Goal: Task Accomplishment & Management: Manage account settings

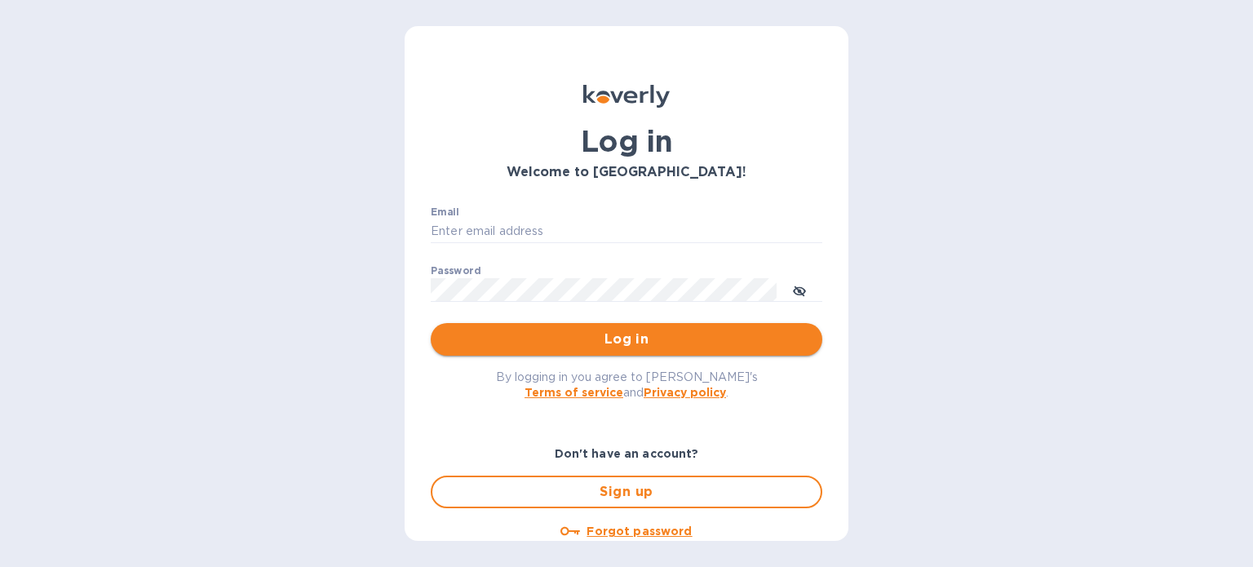
type input "[PERSON_NAME][EMAIL_ADDRESS][DOMAIN_NAME]"
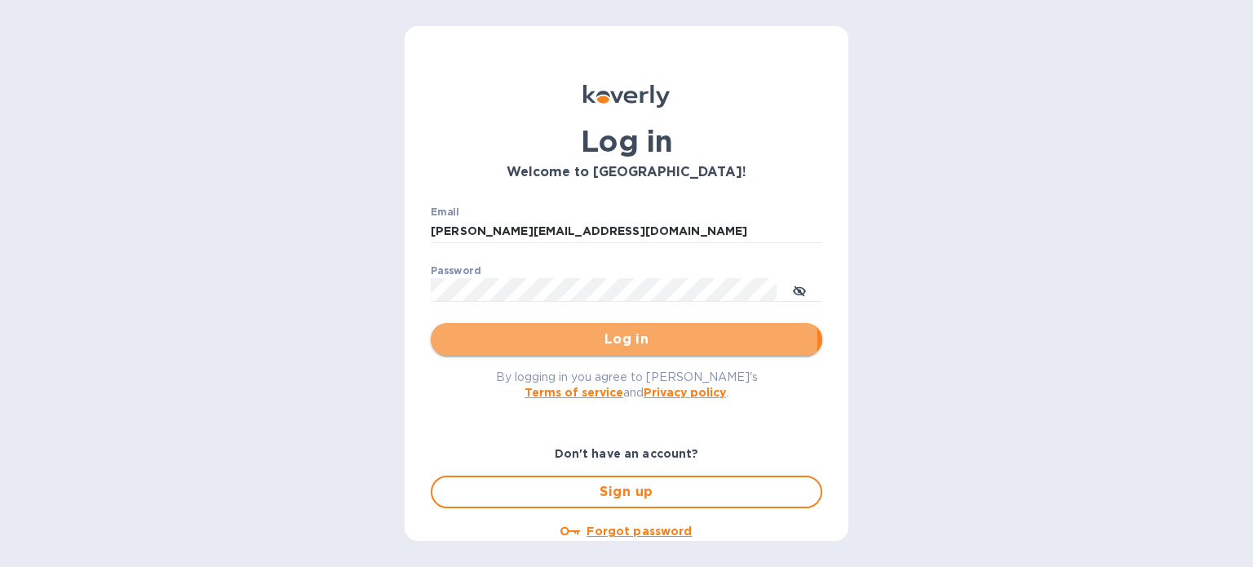
click at [605, 339] on span "Log in" at bounding box center [626, 340] width 365 height 20
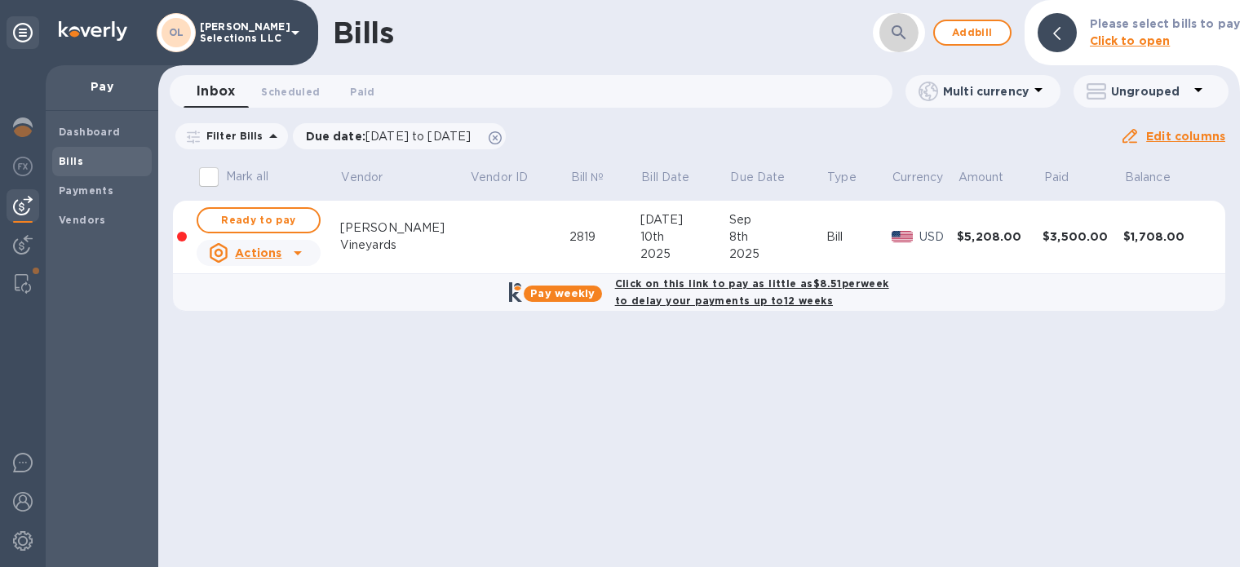
click at [894, 29] on icon "button" at bounding box center [899, 33] width 20 height 20
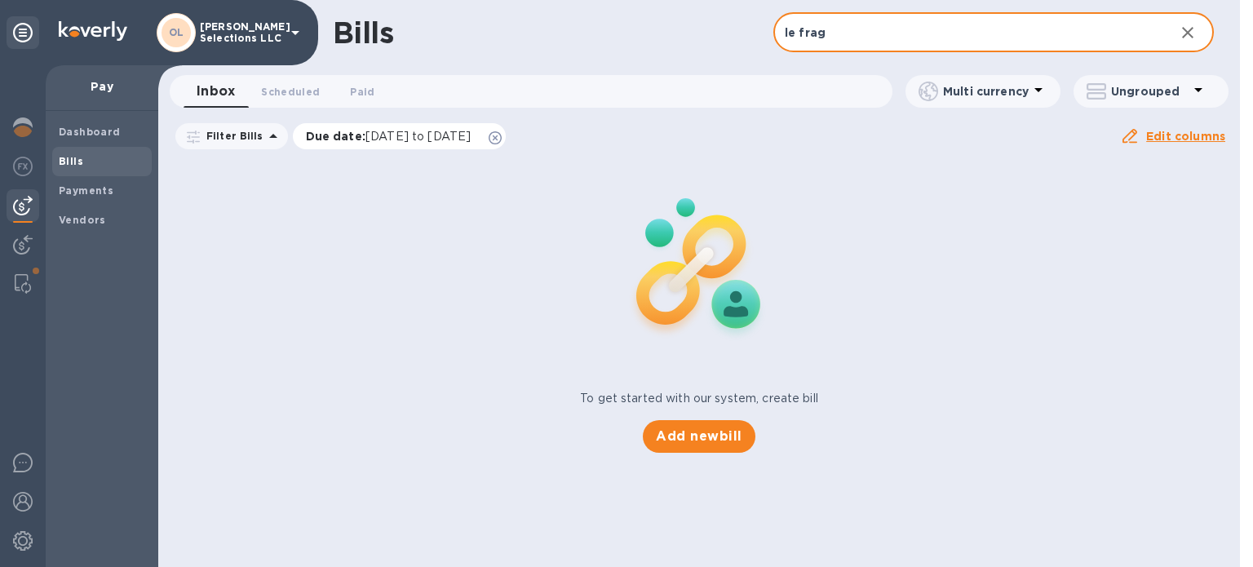
type input "le frag"
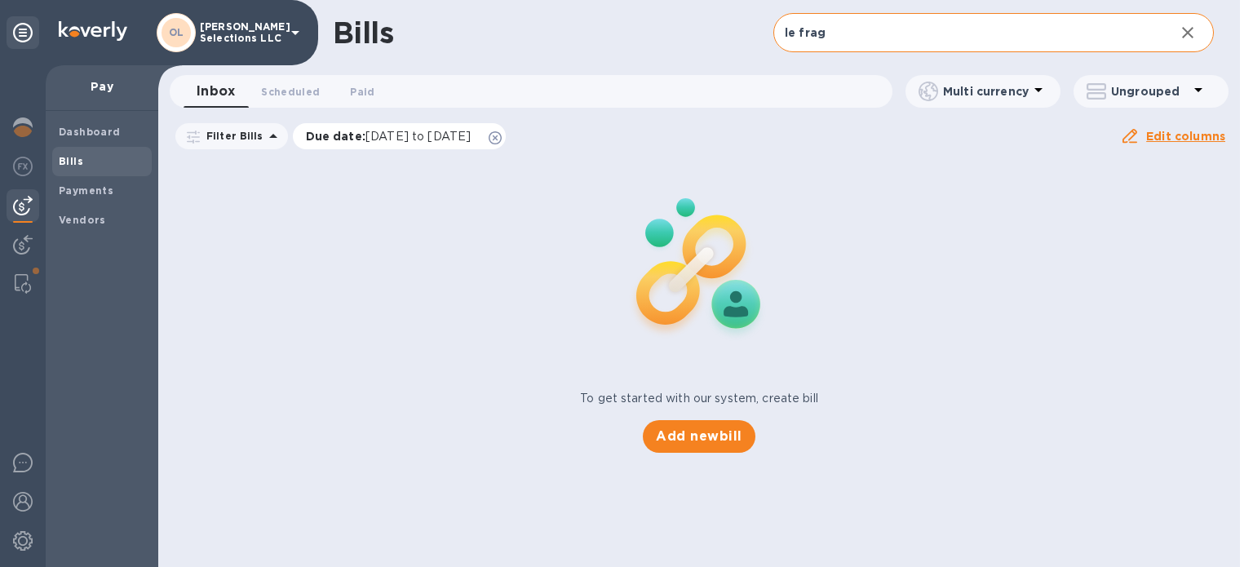
click at [502, 138] on icon at bounding box center [495, 137] width 13 height 13
click at [713, 427] on span "Add new bill" at bounding box center [699, 437] width 86 height 20
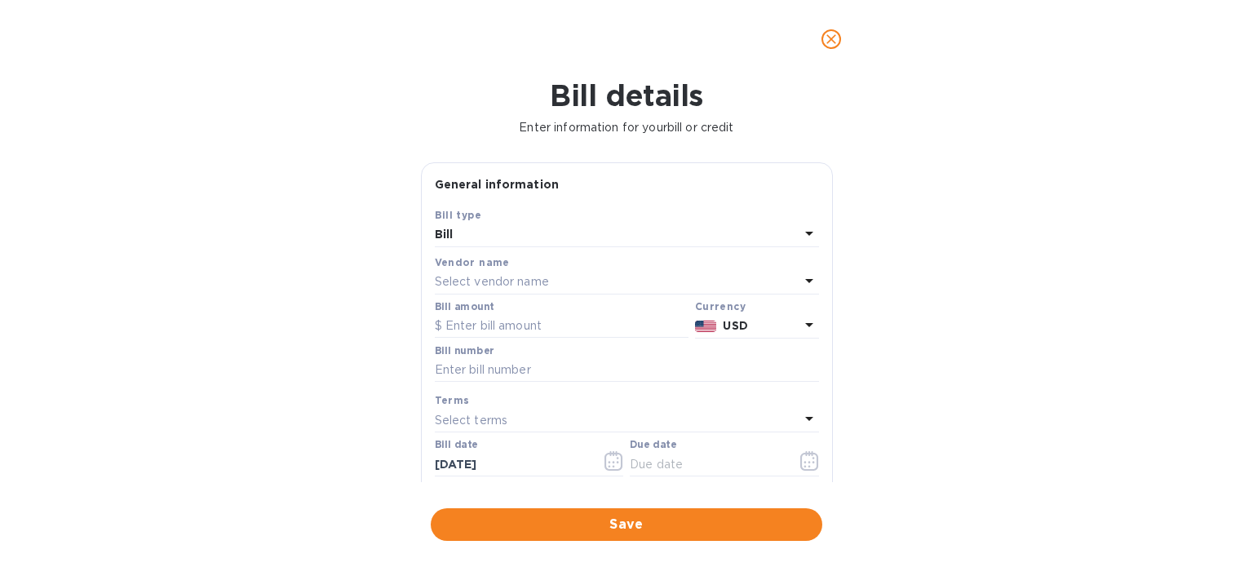
click at [473, 276] on p "Select vendor name" at bounding box center [492, 281] width 114 height 17
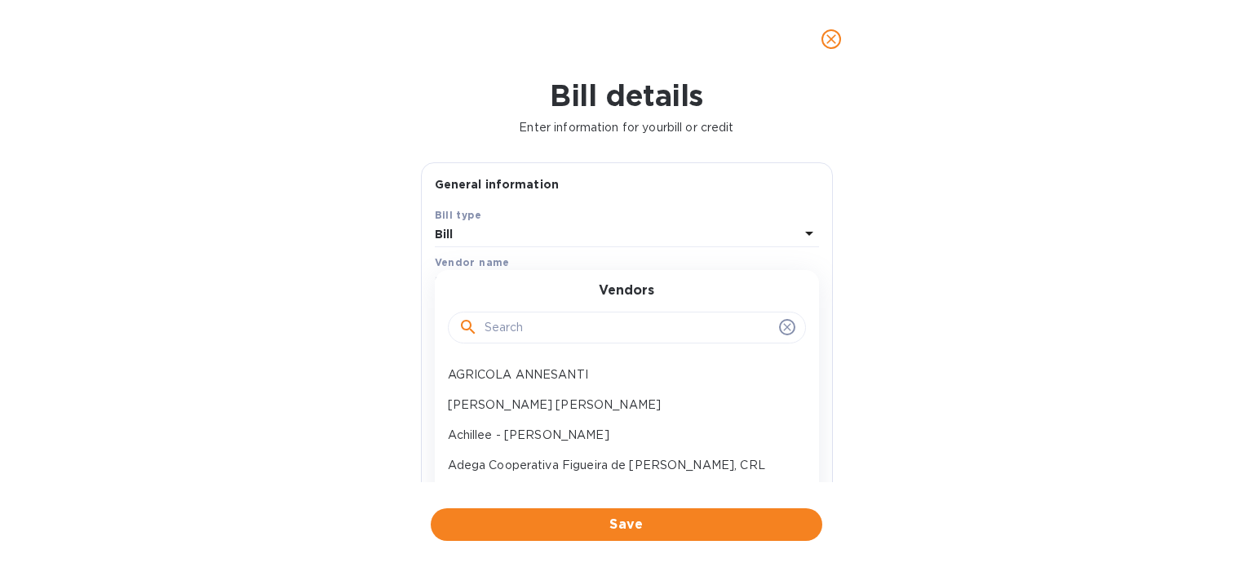
click at [519, 331] on input "text" at bounding box center [629, 328] width 288 height 24
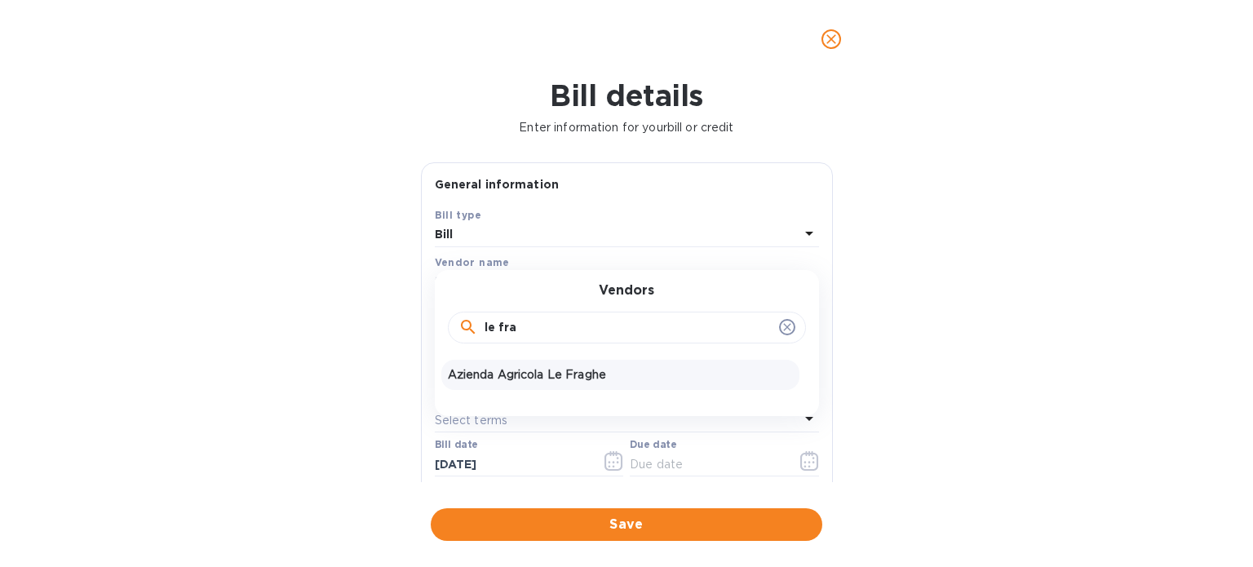
type input "le fra"
click at [516, 368] on p "Azienda Agricola Le Fraghe" at bounding box center [620, 374] width 345 height 17
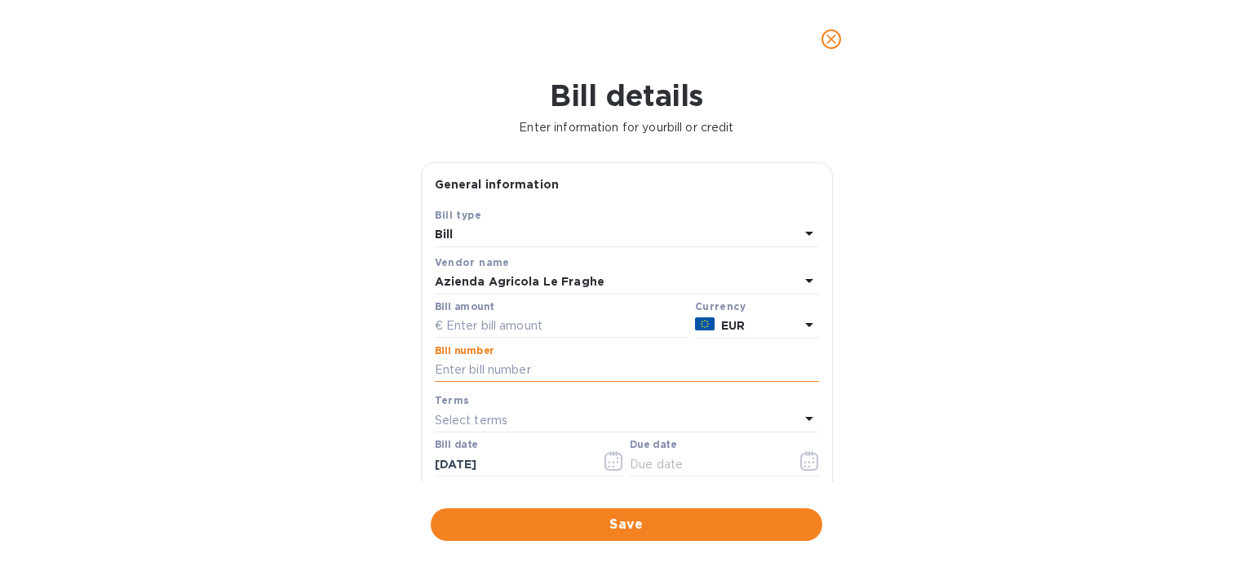
click at [504, 371] on input "text" at bounding box center [627, 370] width 384 height 24
type input "217/FE"
click at [555, 318] on input "text" at bounding box center [562, 326] width 254 height 24
type input "4,248"
click at [551, 414] on div "Select terms" at bounding box center [617, 420] width 365 height 23
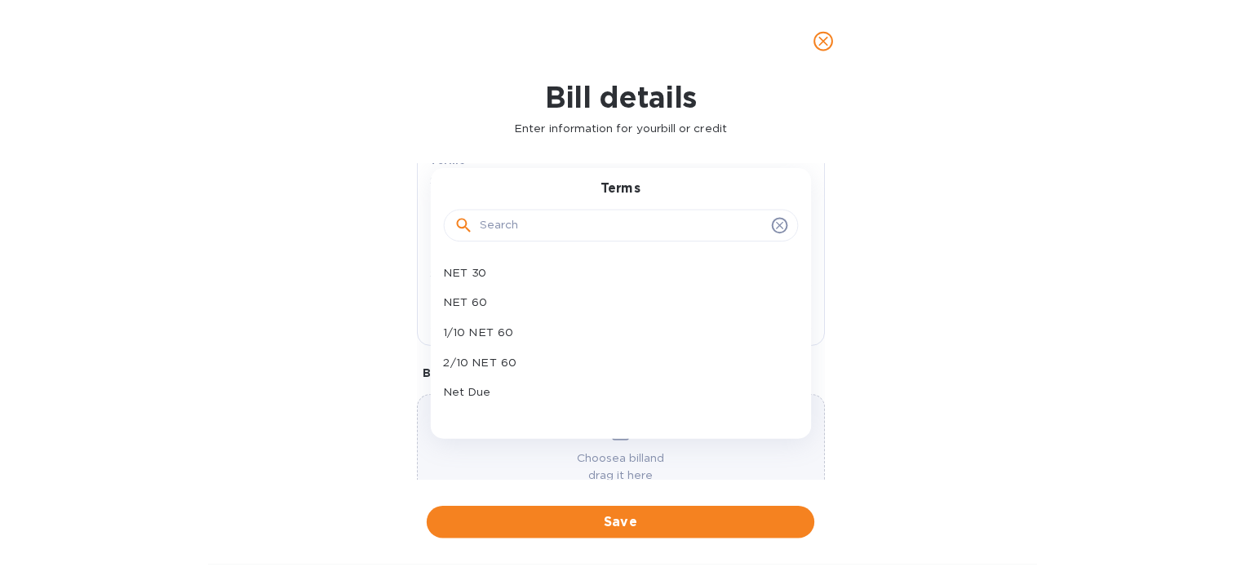
scroll to position [241, 0]
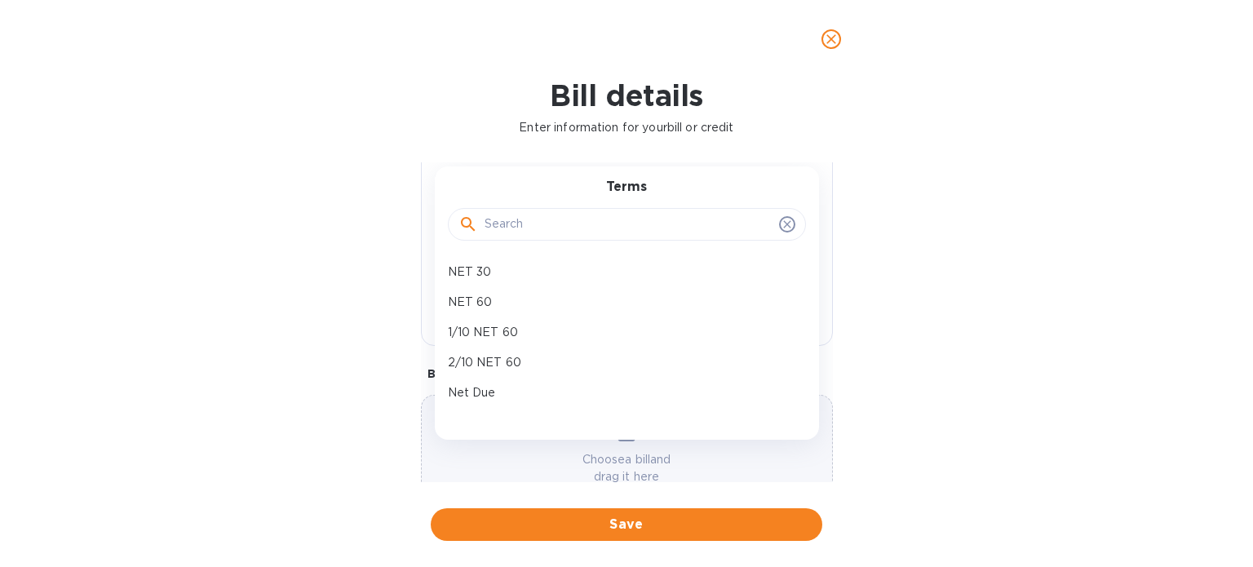
click at [783, 225] on icon at bounding box center [786, 223] width 7 height 7
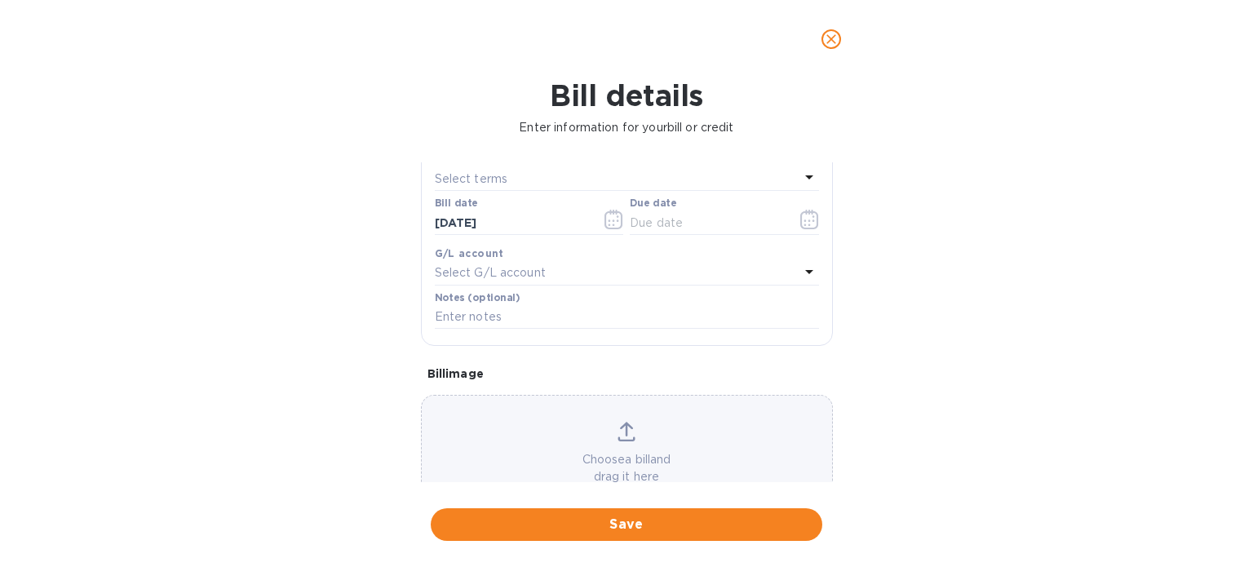
click at [320, 417] on div "Bill details Enter information for your bill or credit General information Save…" at bounding box center [626, 322] width 1253 height 489
drag, startPoint x: 533, startPoint y: 219, endPoint x: 419, endPoint y: 220, distance: 114.2
click at [419, 220] on div "General information Save Bill type Bill Vendor name Azienda Agricola Le Fraghe …" at bounding box center [627, 322] width 428 height 320
type input "[DATE]"
click at [657, 217] on input "text" at bounding box center [707, 222] width 154 height 24
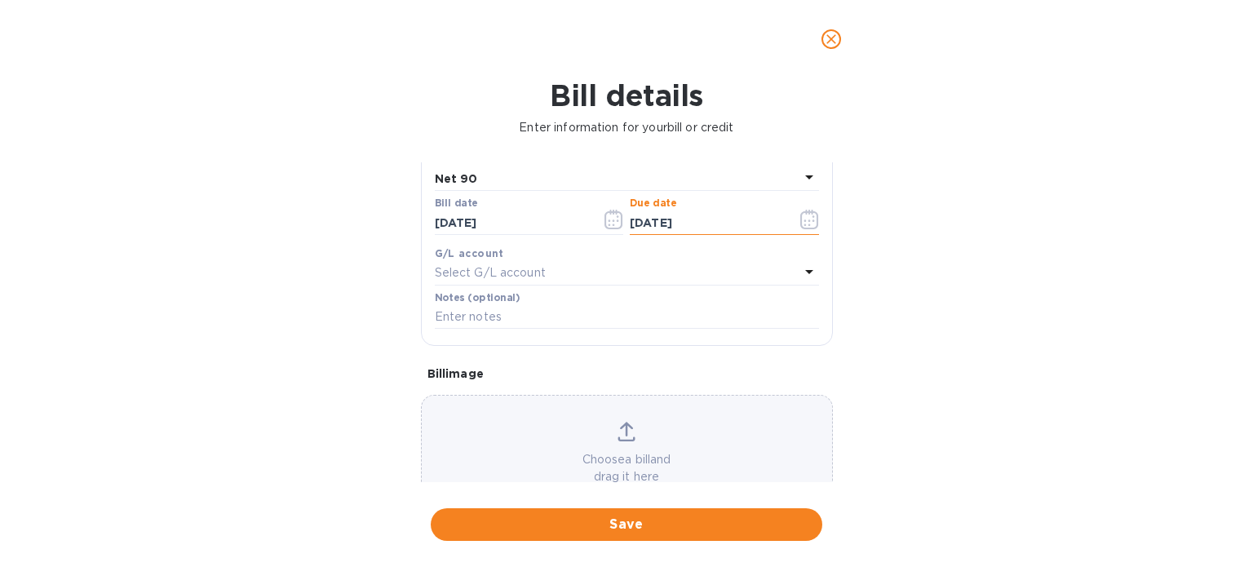
type input "[DATE]"
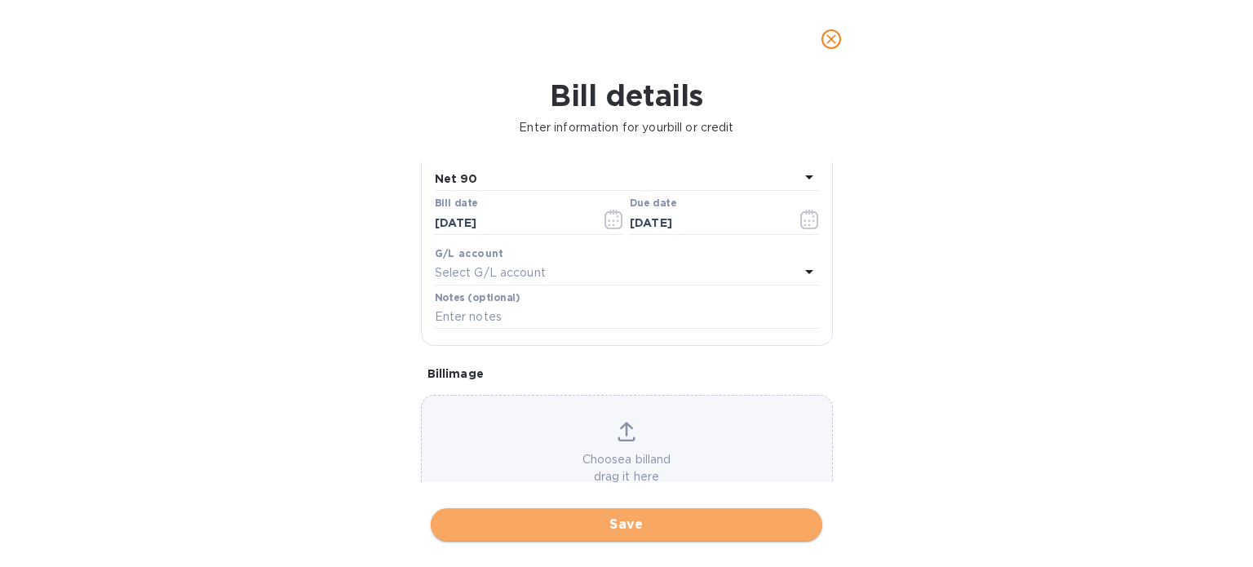
click at [573, 521] on span "Save" at bounding box center [626, 525] width 365 height 20
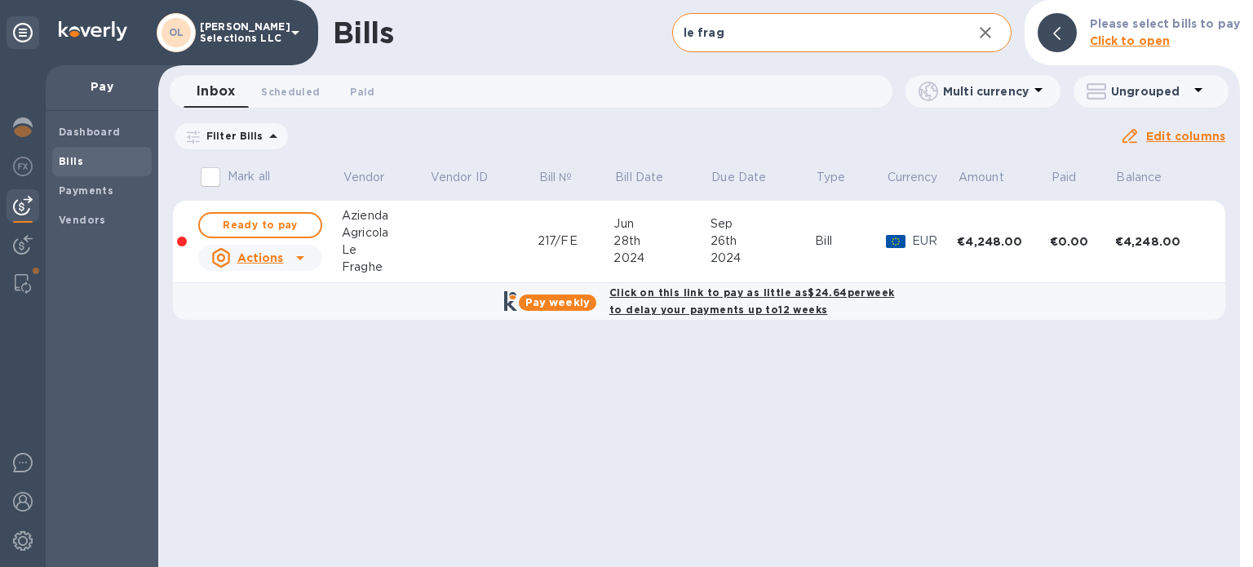
click at [691, 425] on div "Bills le frag ​ Add bill Please select bills to pay Click to open Inbox 0 Sched…" at bounding box center [699, 283] width 1082 height 567
click at [984, 29] on icon "button" at bounding box center [986, 33] width 20 height 20
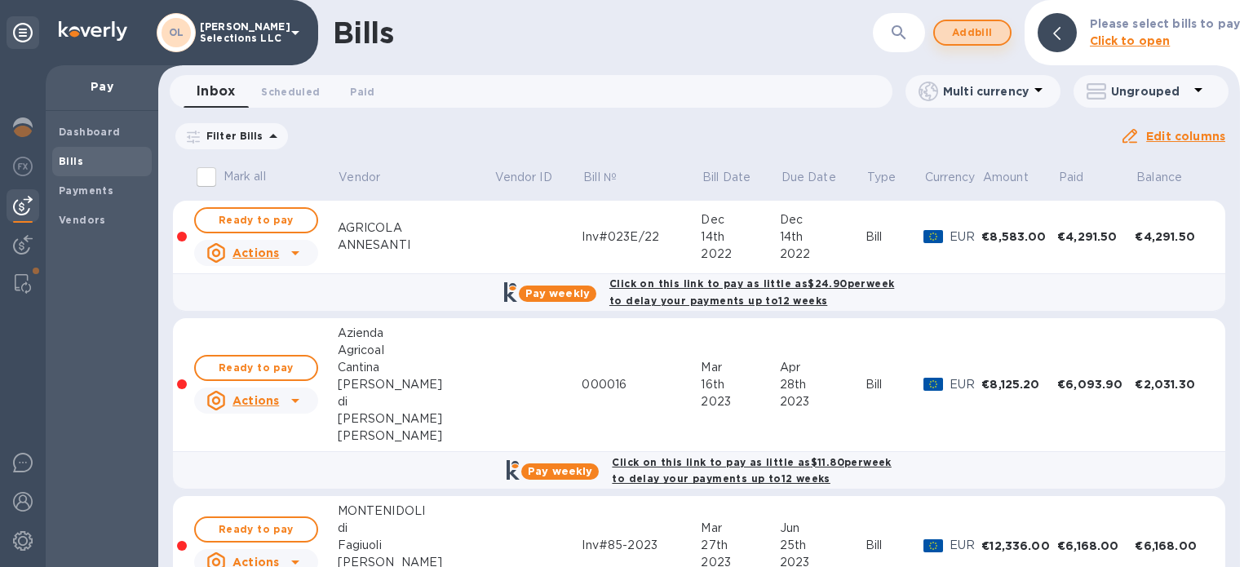
click at [973, 35] on span "Add bill" at bounding box center [972, 33] width 49 height 20
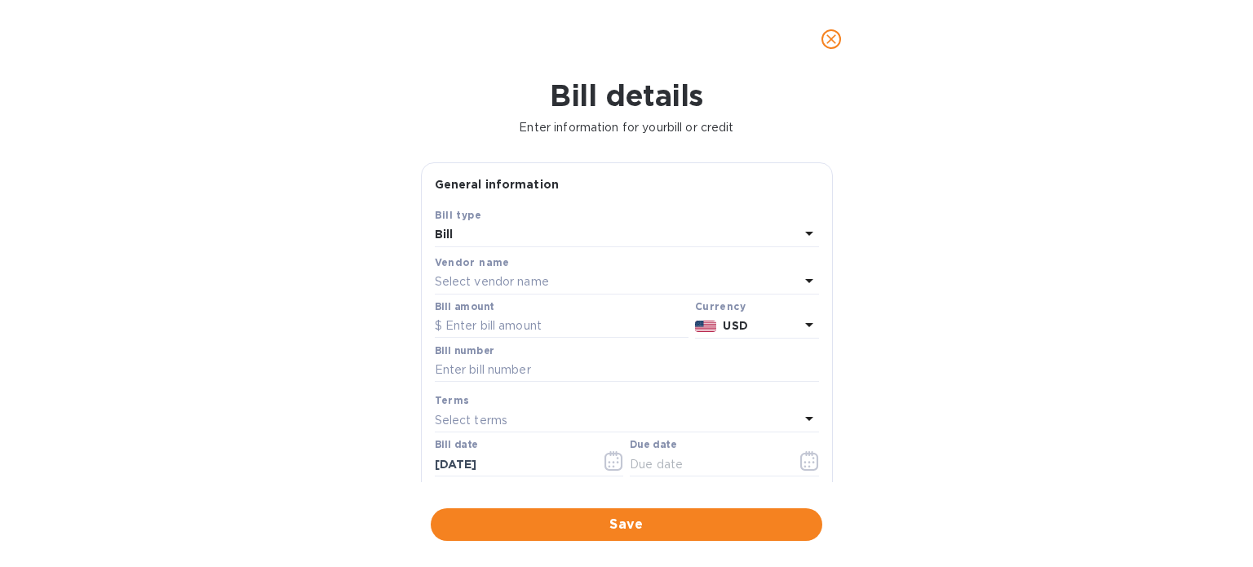
click at [466, 280] on p "Select vendor name" at bounding box center [492, 281] width 114 height 17
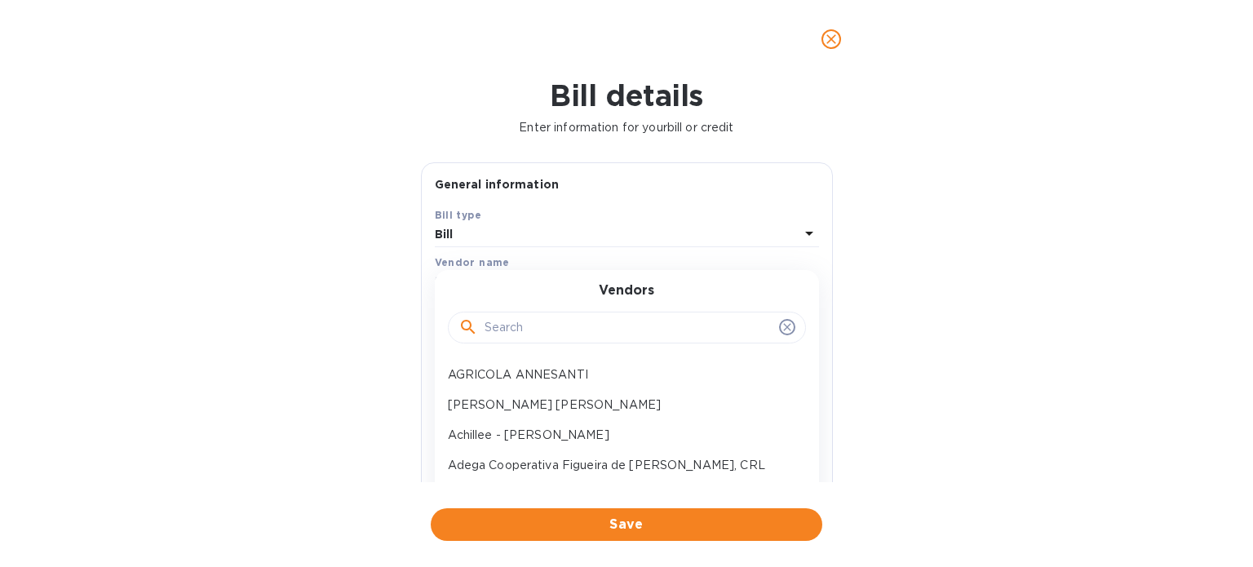
click at [519, 326] on input "text" at bounding box center [629, 328] width 288 height 24
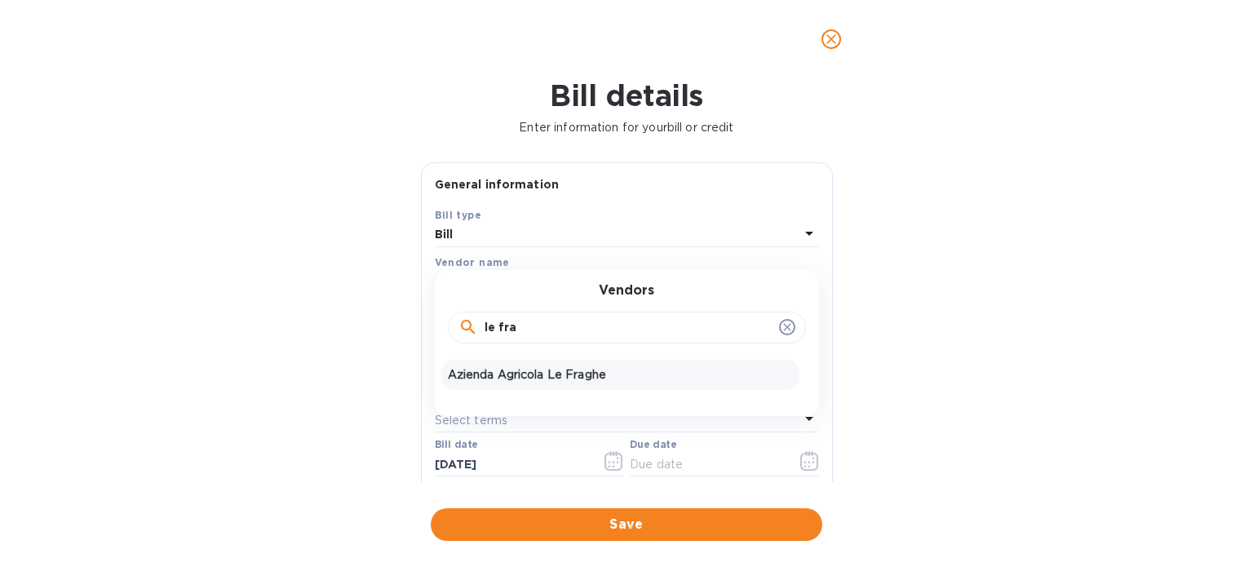
type input "le fra"
click at [470, 379] on p "Azienda Agricola Le Fraghe" at bounding box center [620, 374] width 345 height 17
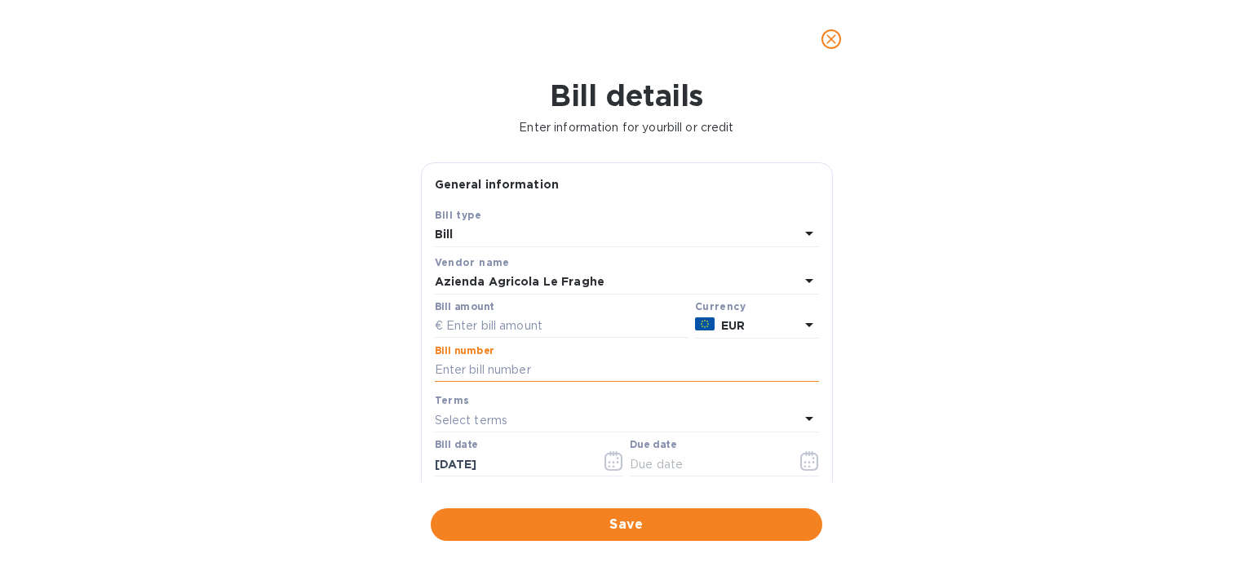
click at [483, 363] on input "text" at bounding box center [627, 370] width 384 height 24
type input "1/FE"
click at [498, 323] on input "text" at bounding box center [562, 326] width 254 height 24
type input "4,368"
click at [538, 413] on div "Select terms" at bounding box center [617, 420] width 365 height 23
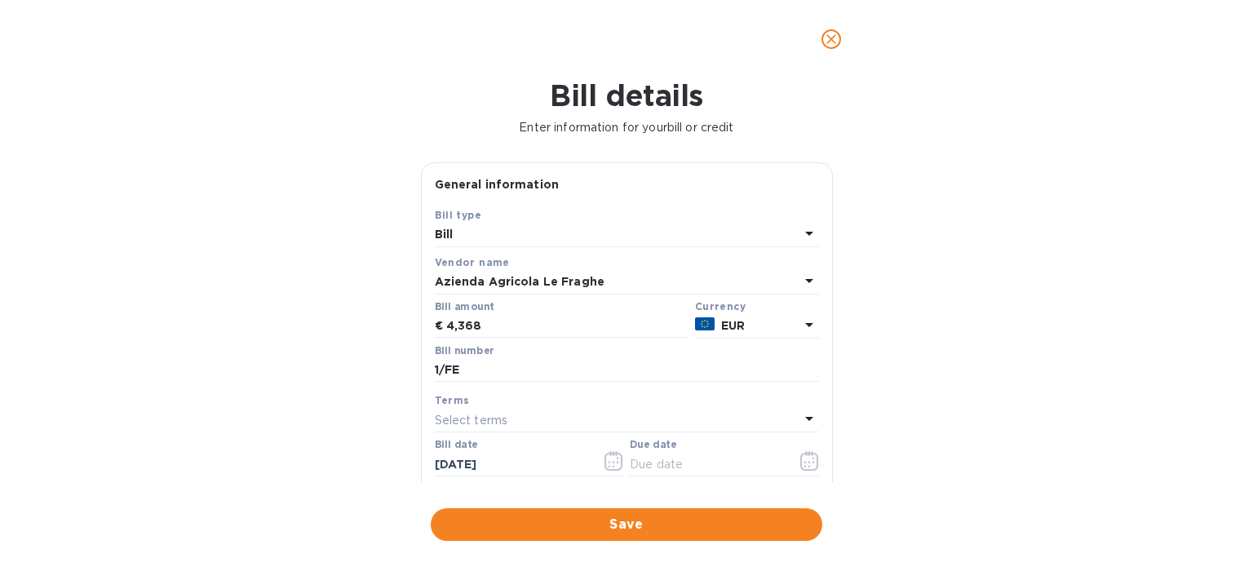
click at [225, 490] on div "Bill details Enter information for your bill or credit General information Save…" at bounding box center [626, 322] width 1253 height 489
drag, startPoint x: 466, startPoint y: 458, endPoint x: 425, endPoint y: 458, distance: 40.8
click at [425, 458] on div "Save Bill type Bill Vendor name Azienda Agricola Le Fraghe Bill amount € 4,368 …" at bounding box center [627, 396] width 410 height 380
type input "[DATE]"
click at [669, 466] on input "text" at bounding box center [707, 464] width 154 height 24
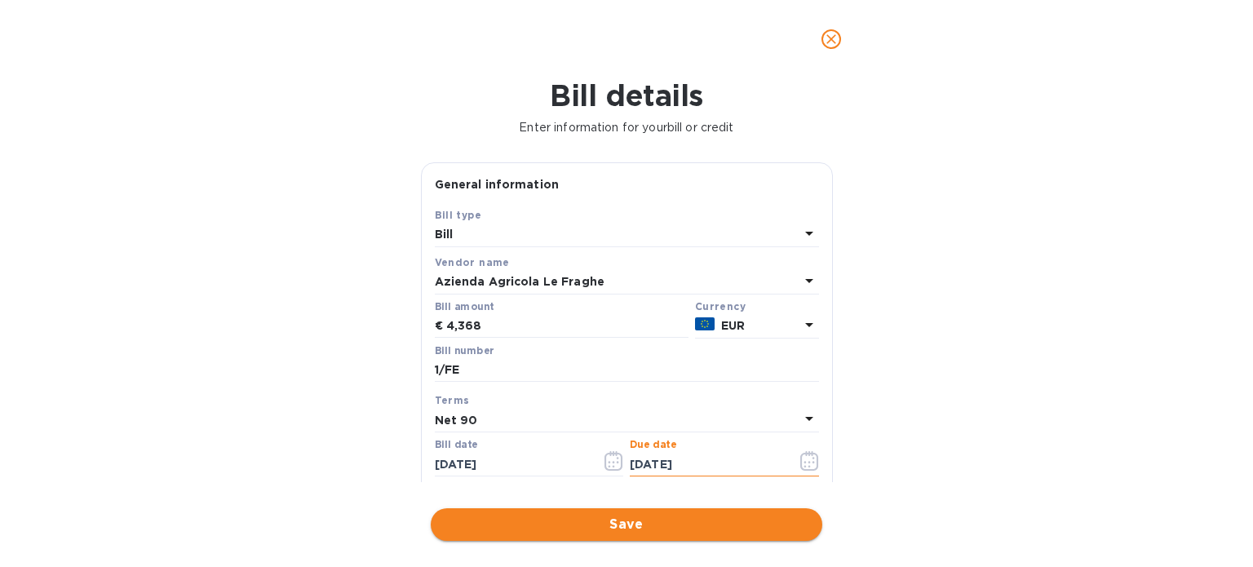
type input "[DATE]"
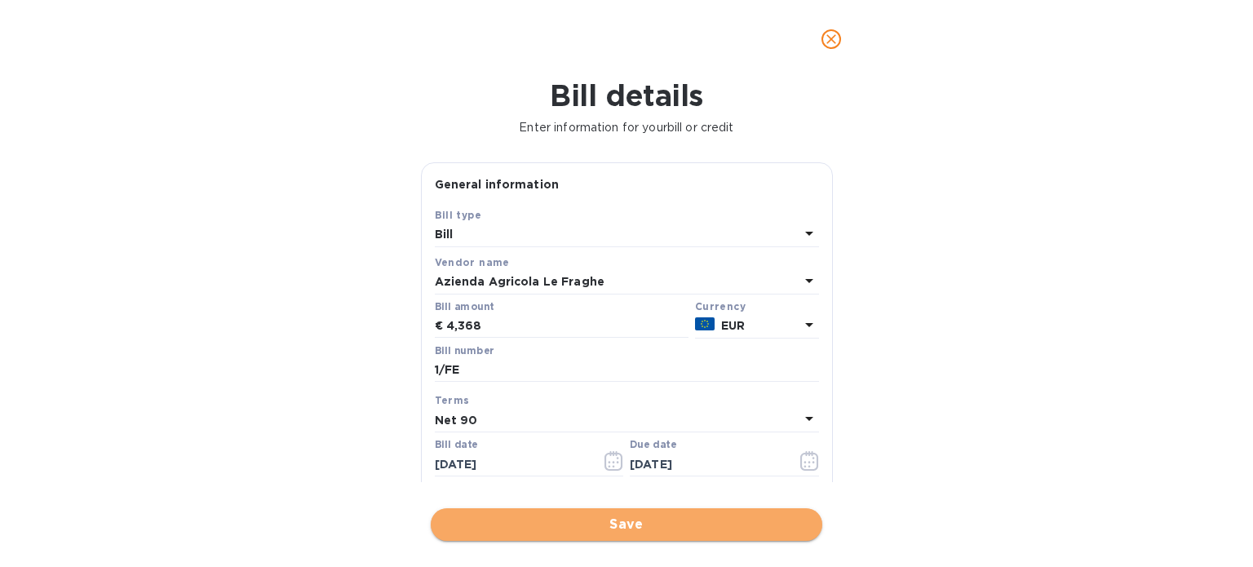
click at [763, 527] on span "Save" at bounding box center [626, 525] width 365 height 20
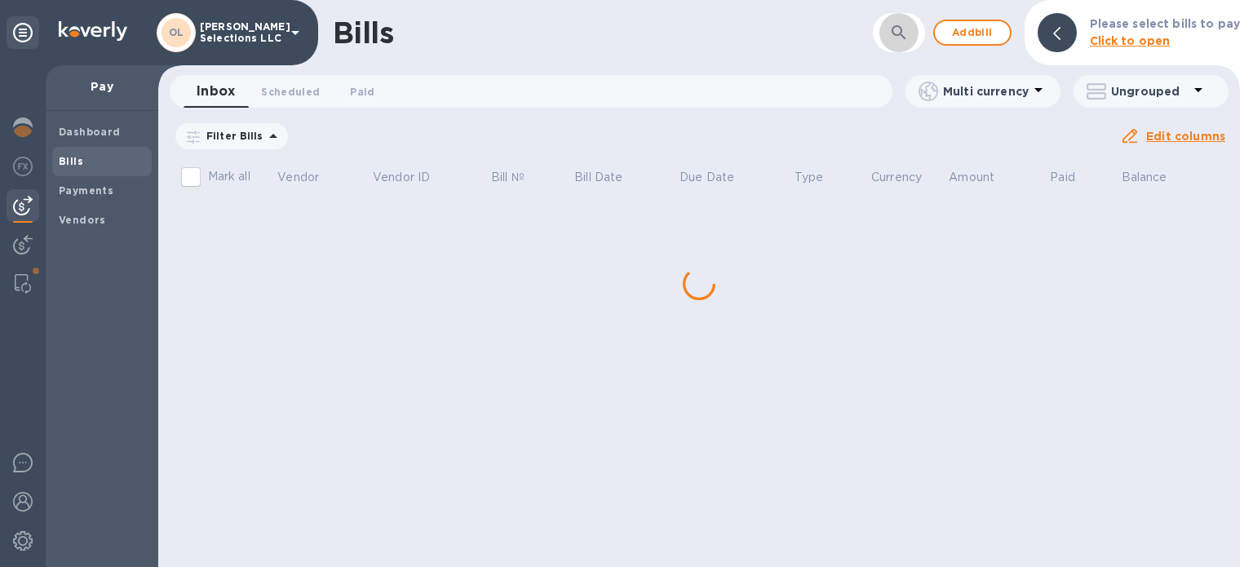
click at [899, 38] on icon "button" at bounding box center [899, 33] width 20 height 20
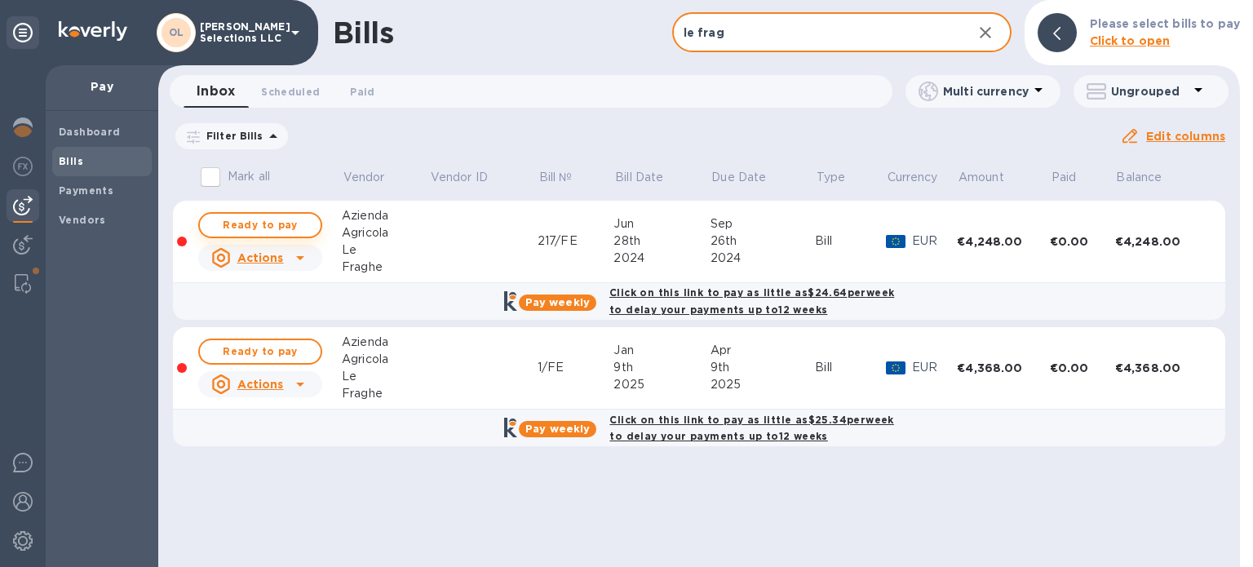
type input "le frag"
click at [293, 219] on span "Ready to pay" at bounding box center [260, 225] width 95 height 20
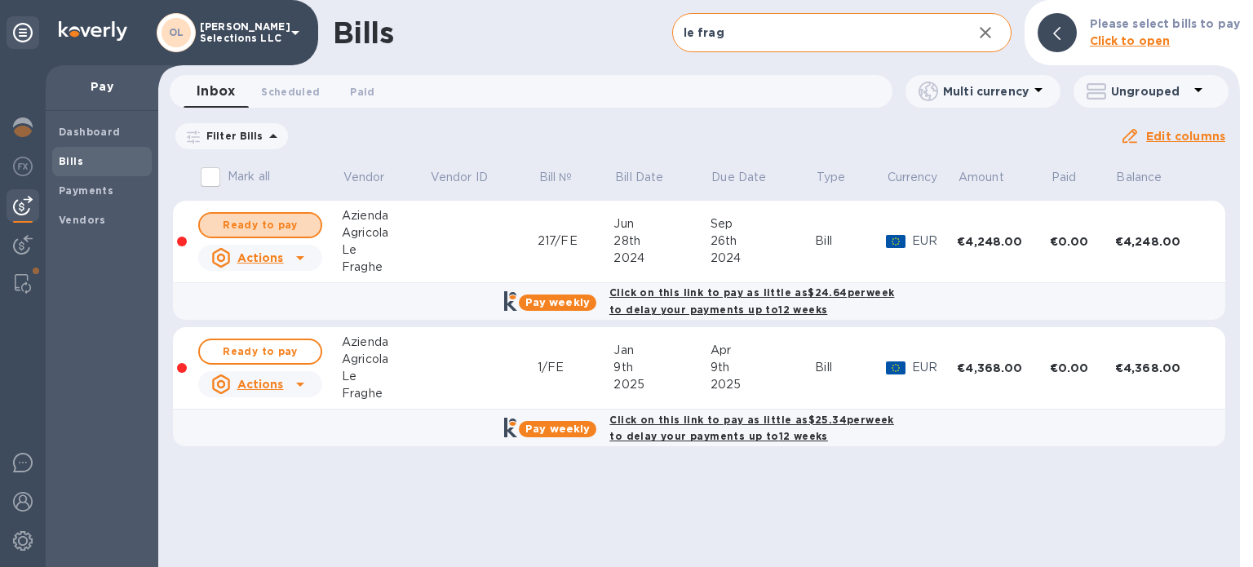
click at [293, 219] on span "Ready to pay" at bounding box center [260, 225] width 95 height 20
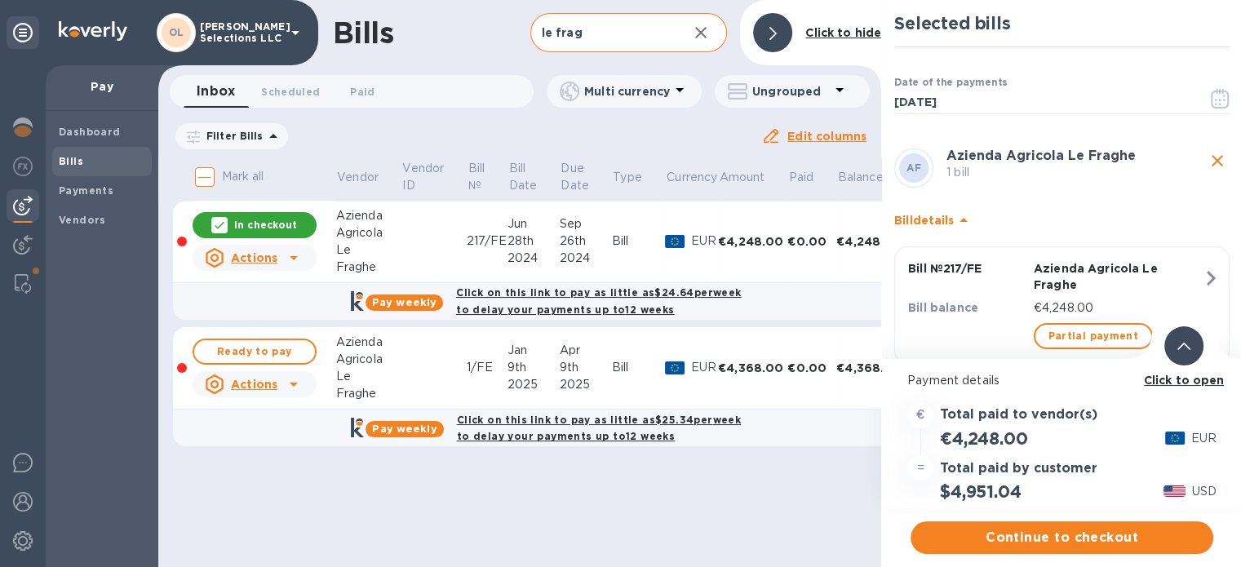
click at [1189, 383] on b "Click to open" at bounding box center [1184, 380] width 81 height 13
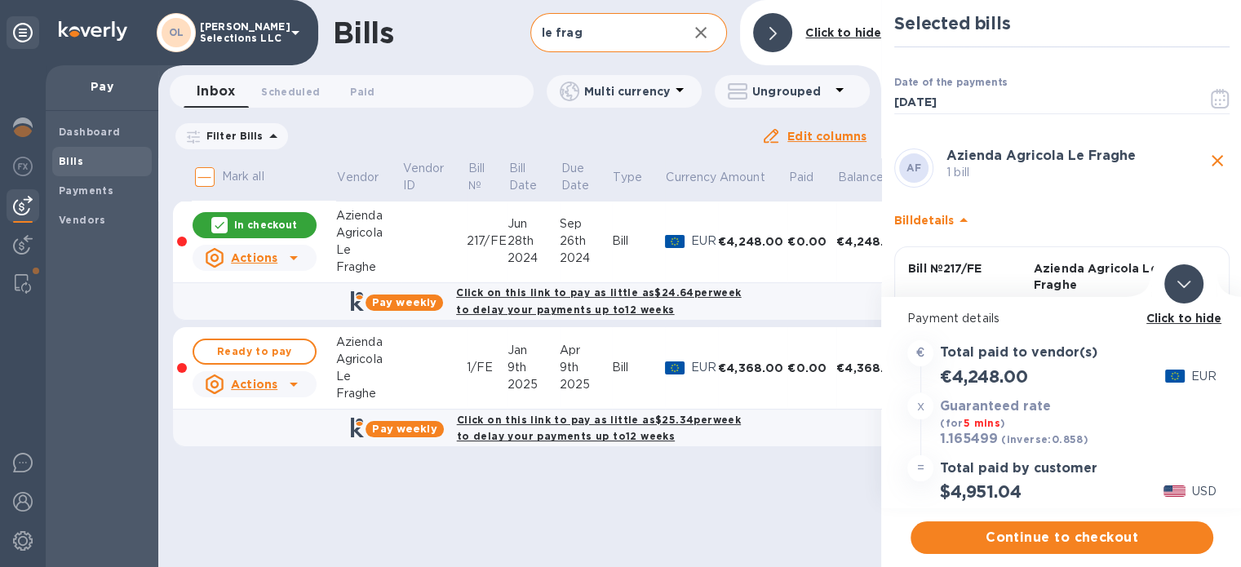
click at [1187, 281] on icon at bounding box center [1183, 284] width 13 height 7
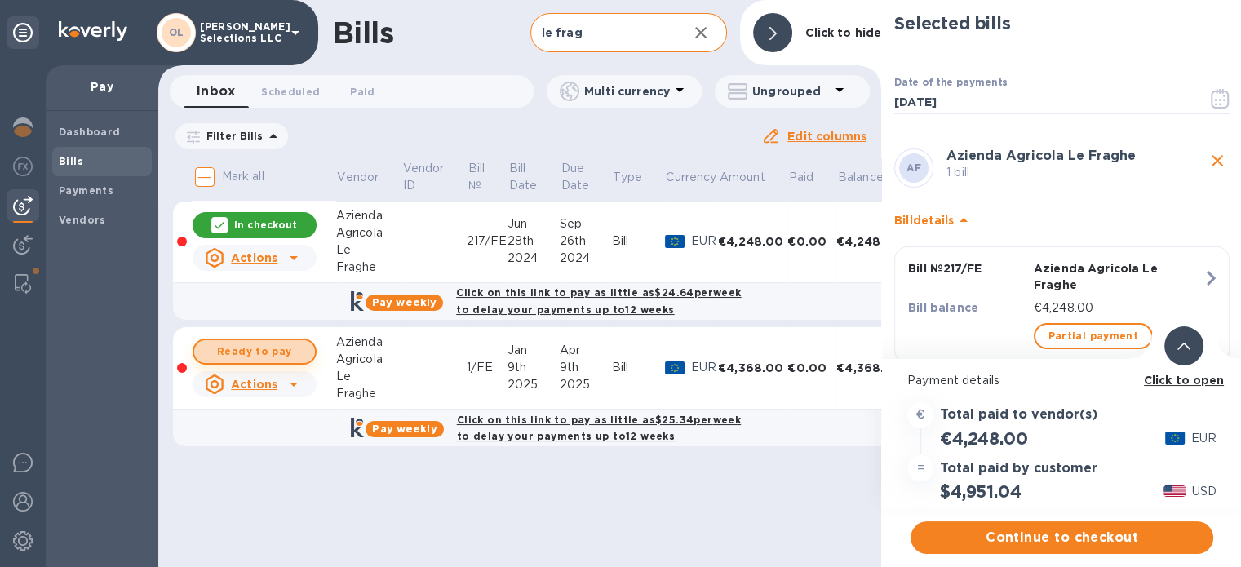
click at [287, 352] on span "Ready to pay" at bounding box center [254, 352] width 95 height 20
checkbox input "true"
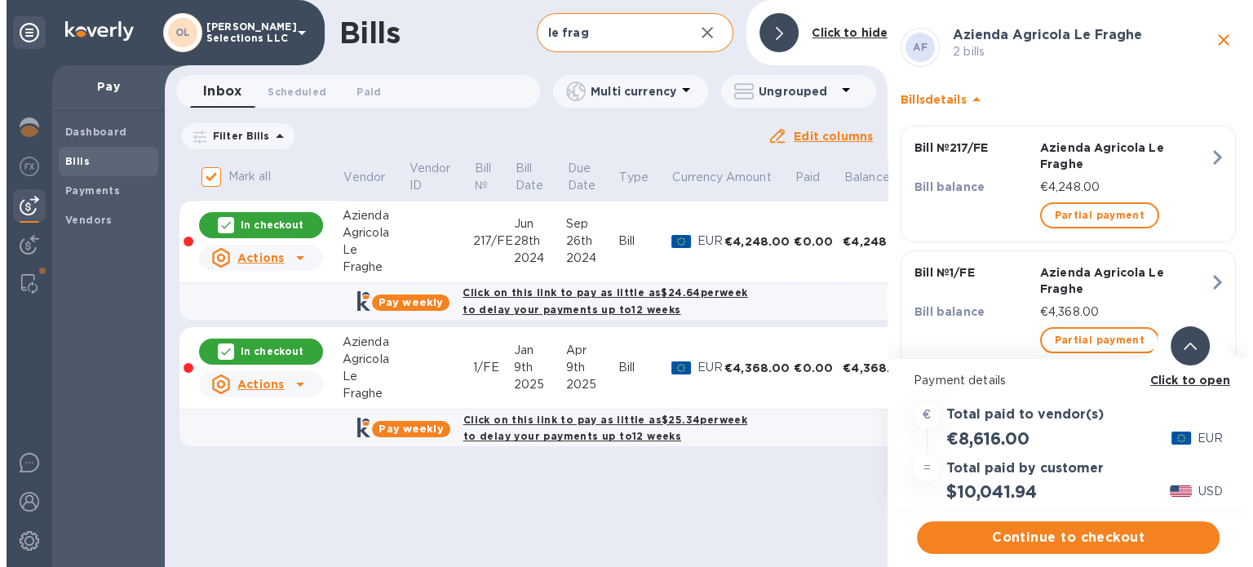
scroll to position [128, 0]
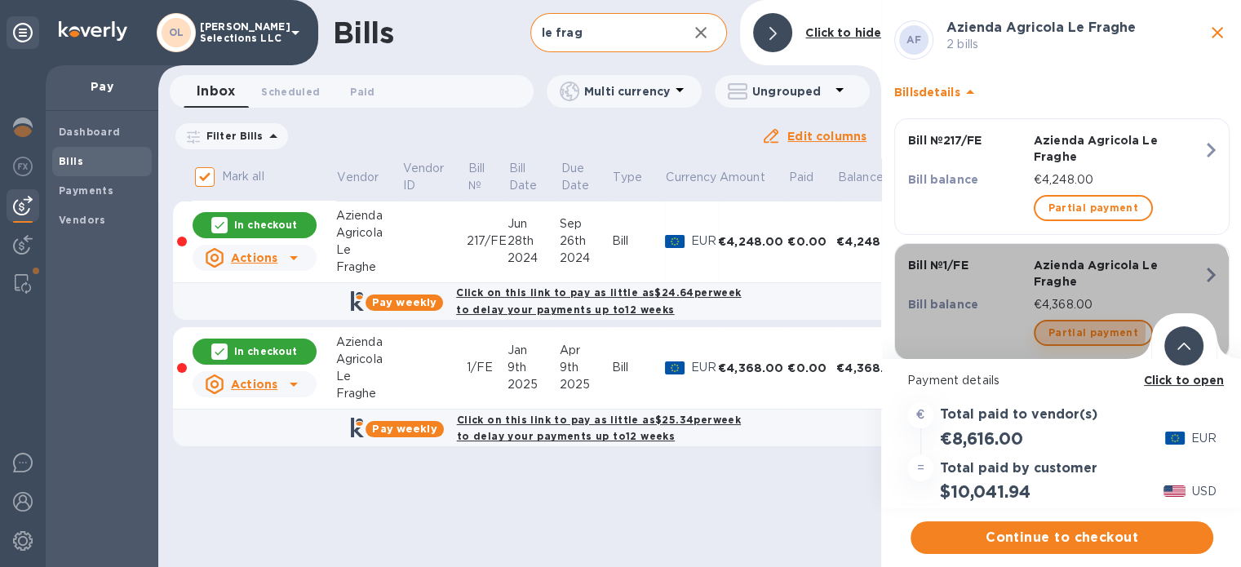
click at [1055, 323] on span "Partial payment" at bounding box center [1093, 333] width 90 height 20
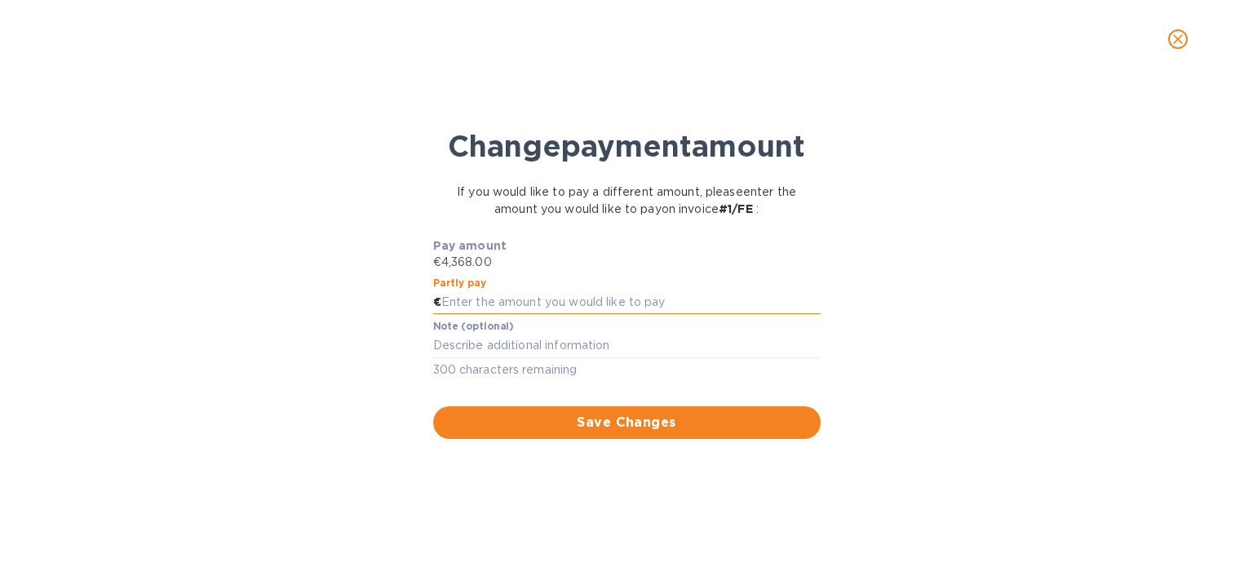
click at [464, 296] on input "text" at bounding box center [630, 302] width 379 height 24
type input "2,752"
click at [470, 346] on textarea at bounding box center [627, 346] width 388 height 14
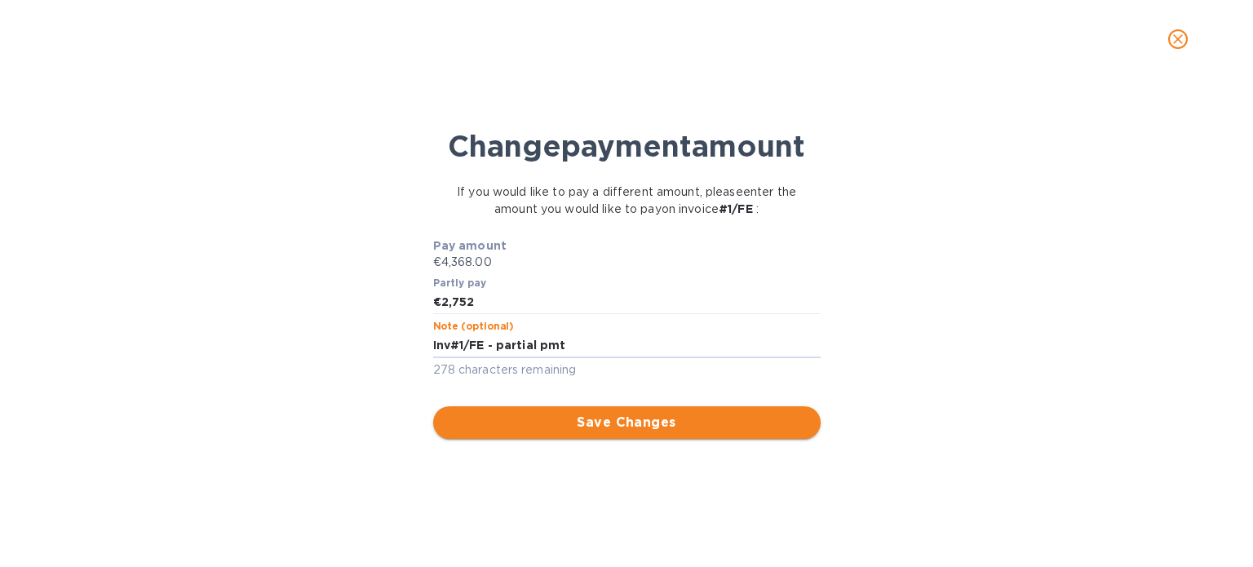
type textarea "Inv#1/FE - partial pmt"
click at [519, 420] on span "Save Changes" at bounding box center [626, 423] width 361 height 20
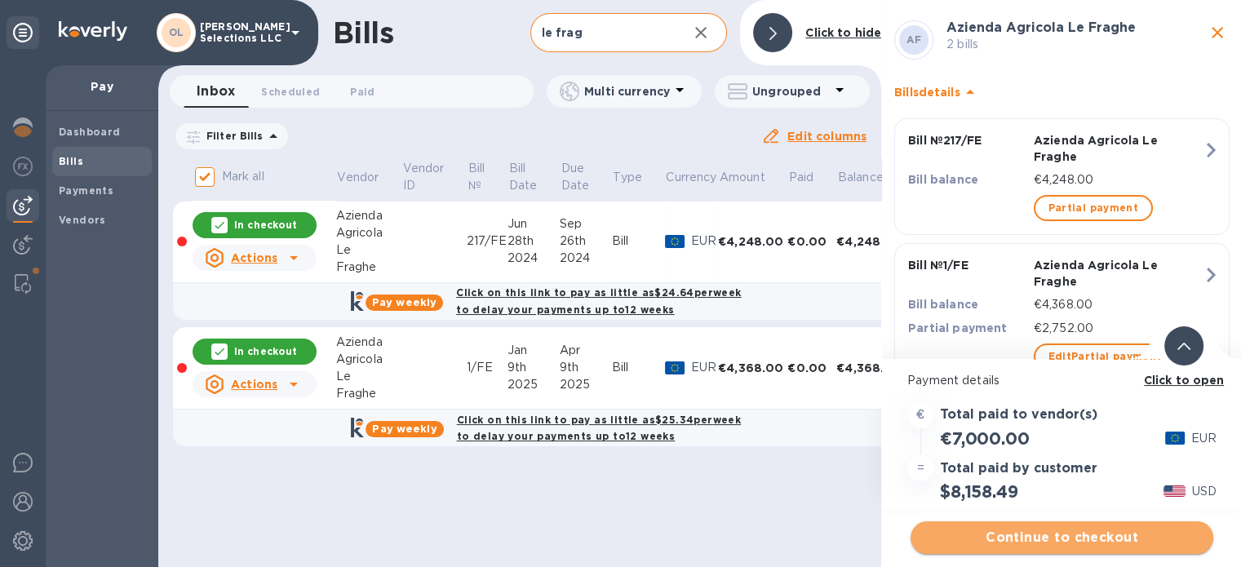
click at [1031, 535] on span "Continue to checkout" at bounding box center [1061, 538] width 277 height 20
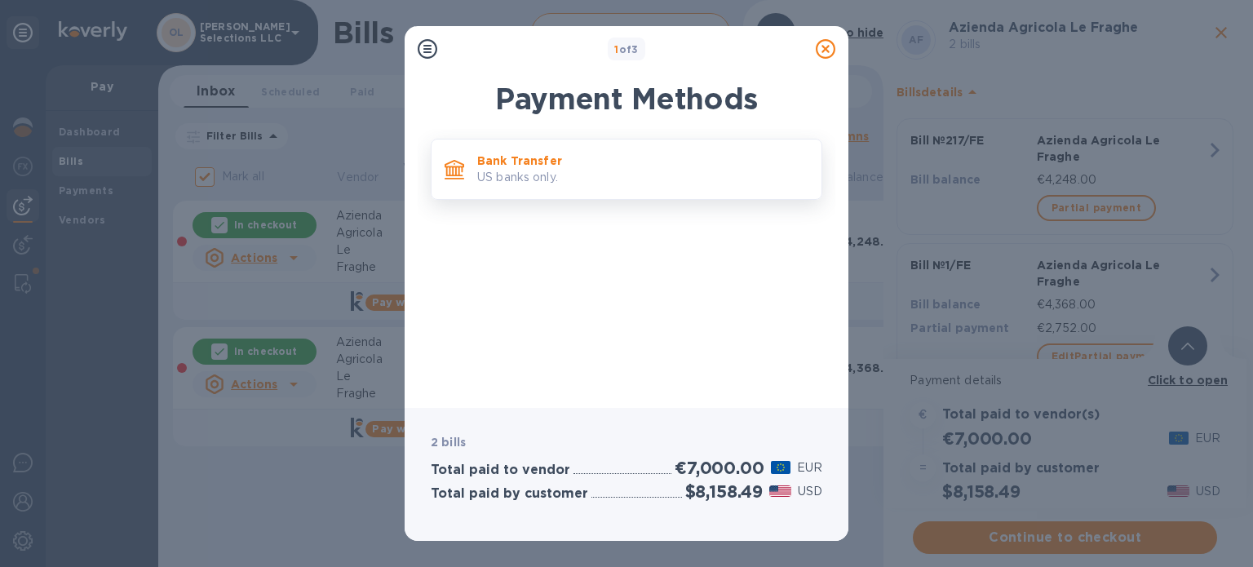
click at [777, 182] on p "US banks only." at bounding box center [642, 177] width 331 height 17
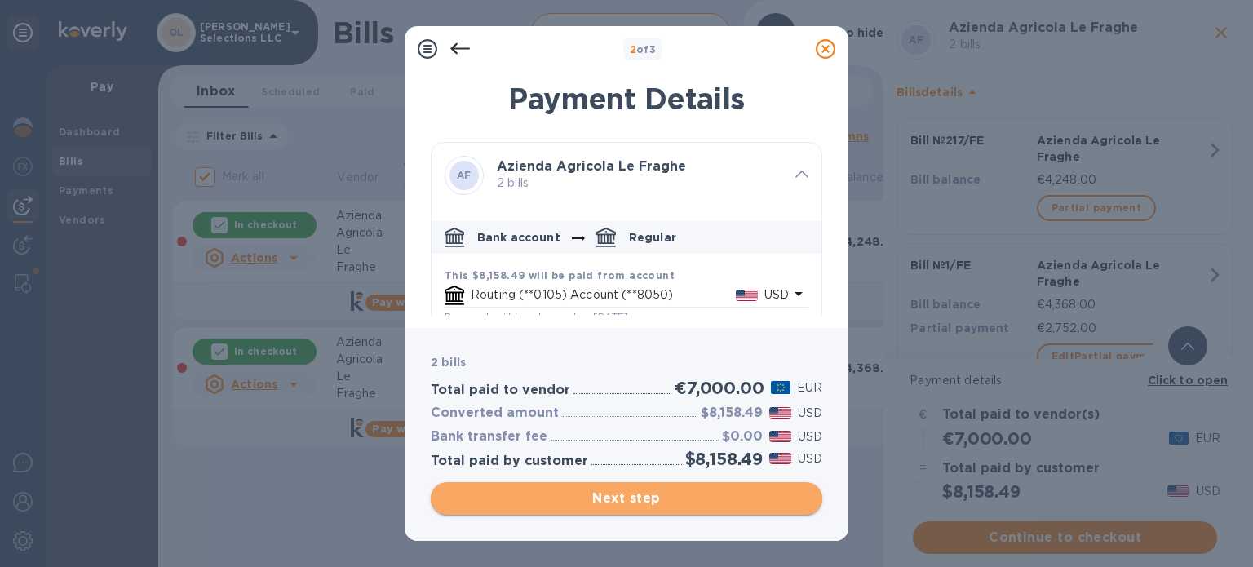
click at [617, 502] on span "Next step" at bounding box center [626, 499] width 365 height 20
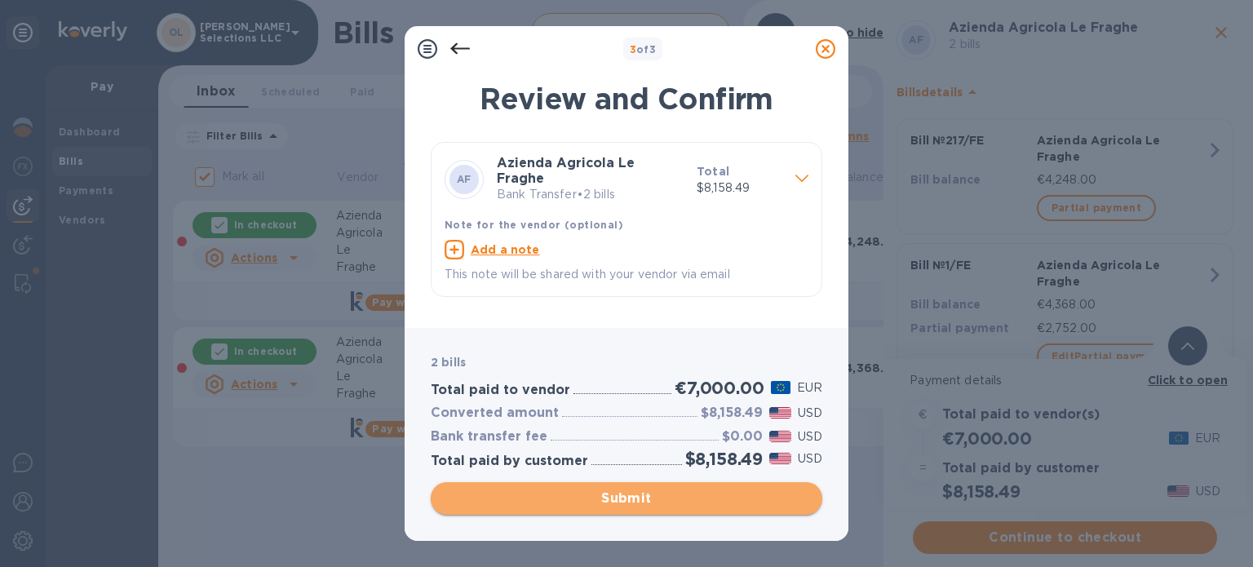
click at [617, 502] on span "Submit" at bounding box center [626, 499] width 365 height 20
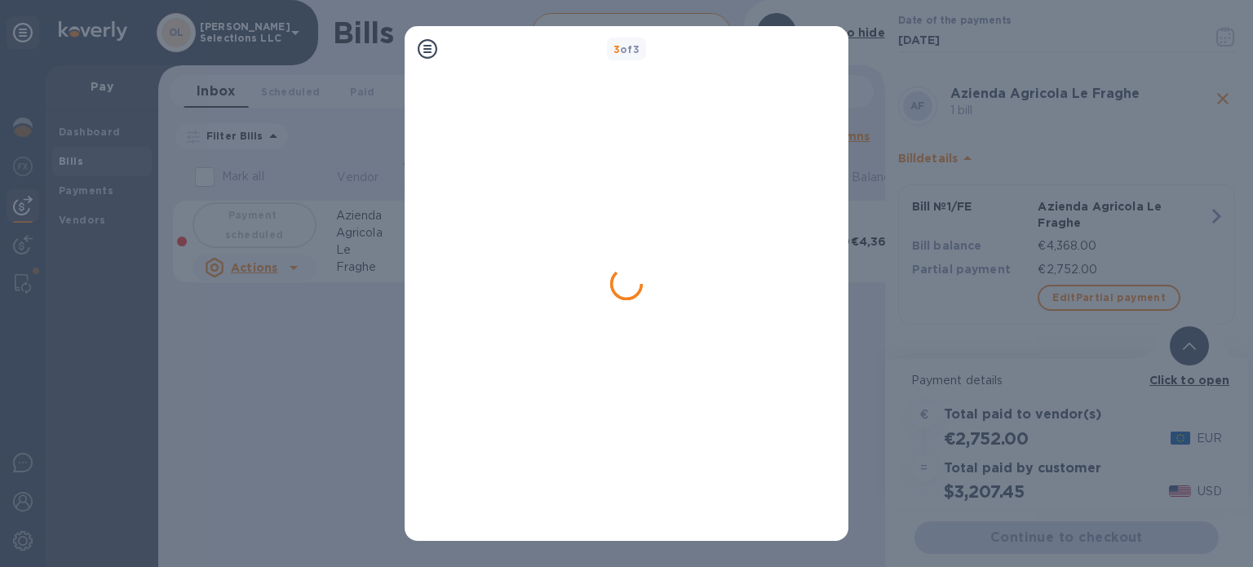
scroll to position [45, 0]
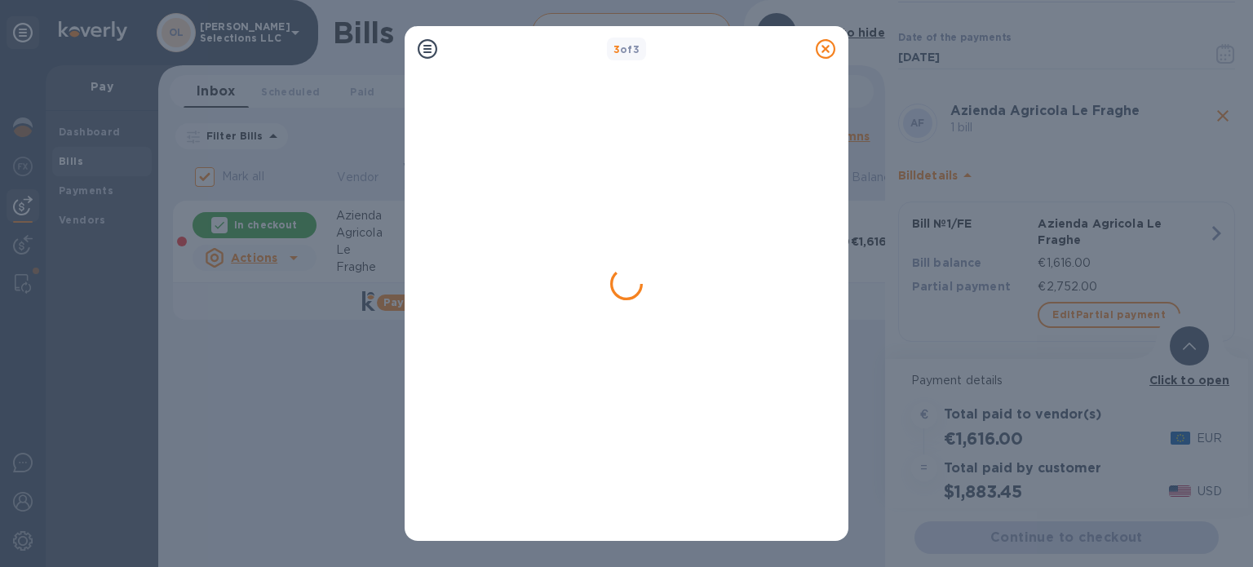
checkbox input "false"
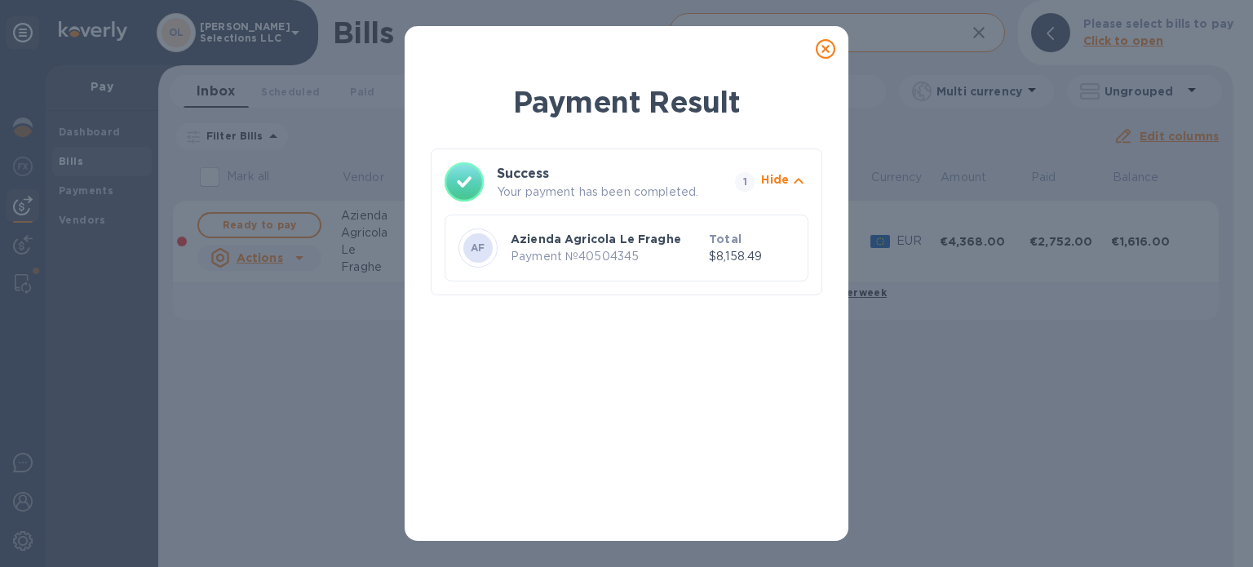
click at [832, 45] on icon at bounding box center [826, 49] width 20 height 20
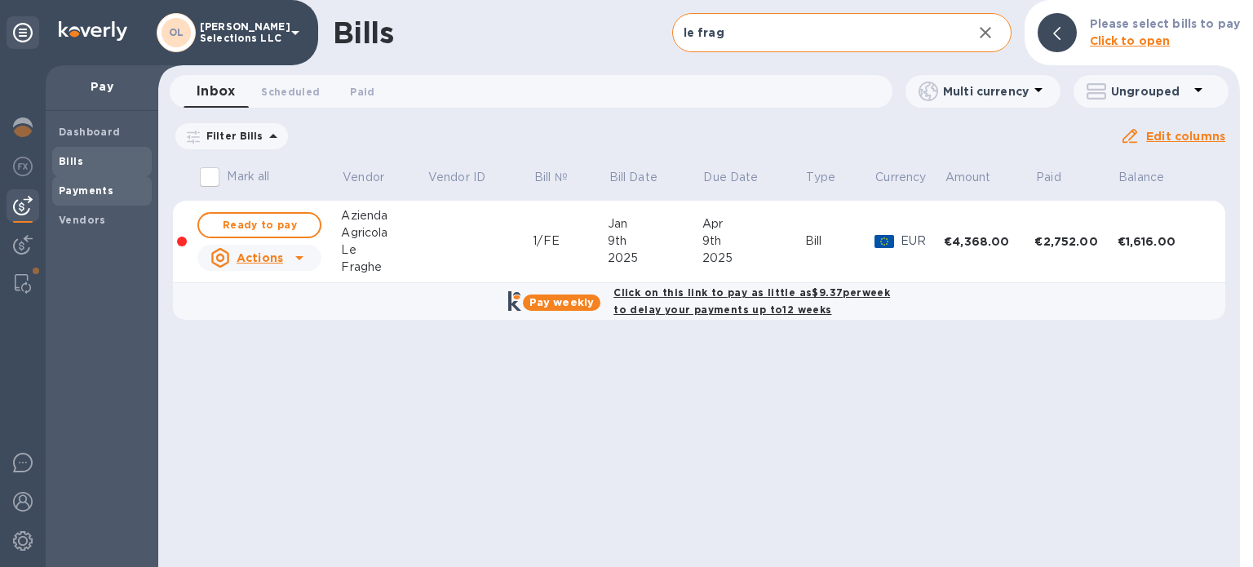
click at [83, 188] on b "Payments" at bounding box center [86, 190] width 55 height 12
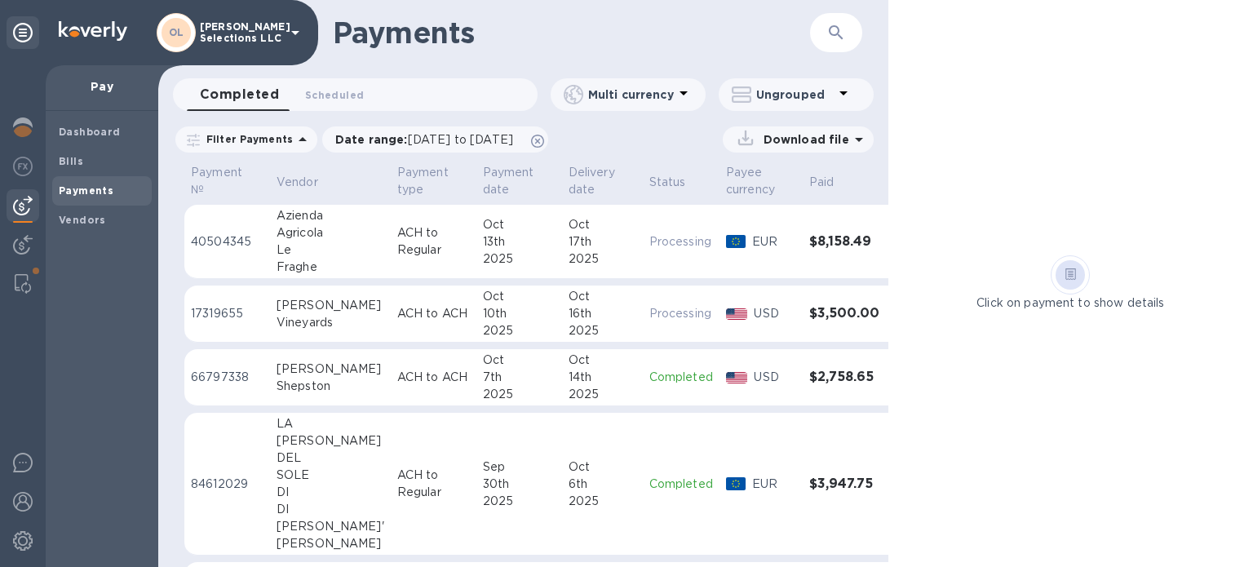
click at [287, 245] on div "Le" at bounding box center [331, 249] width 108 height 17
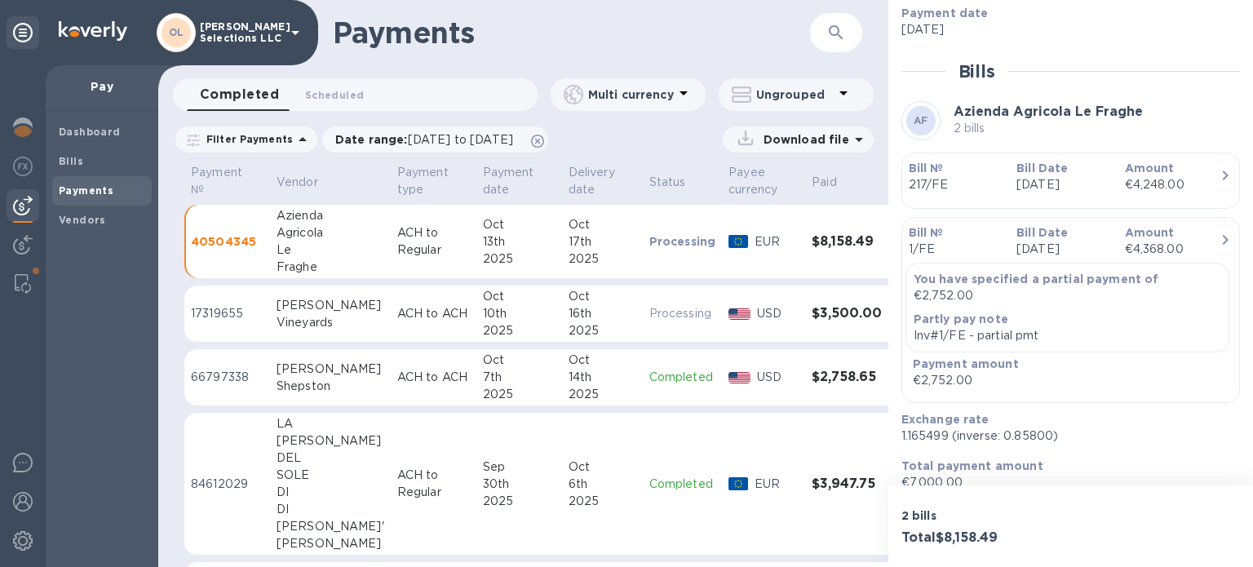
scroll to position [321, 0]
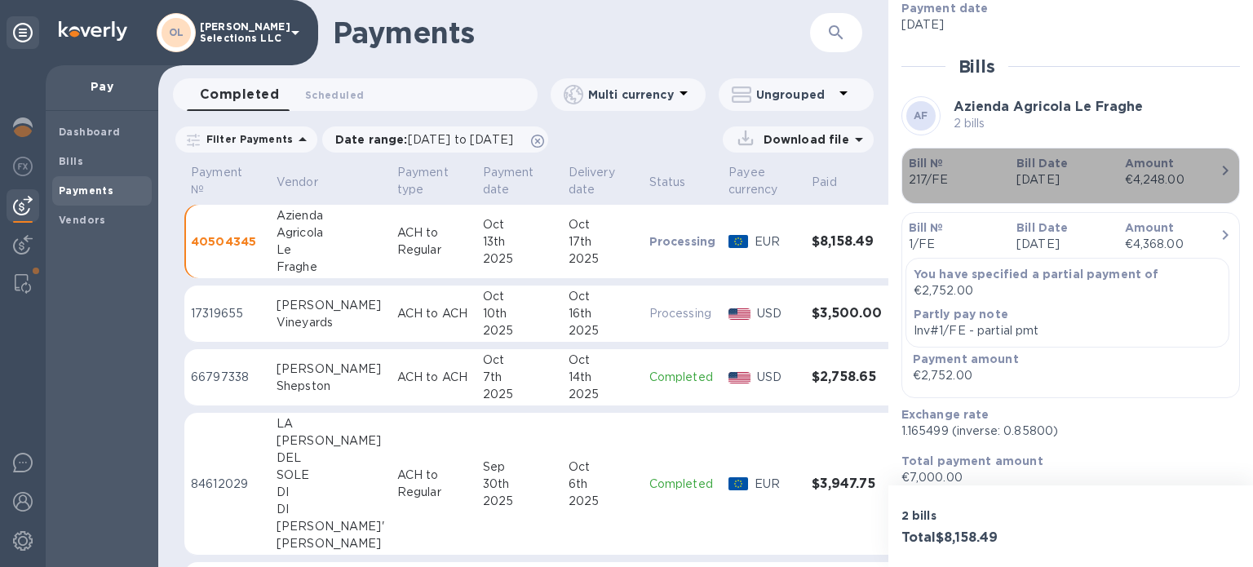
click at [1172, 163] on p "Amount" at bounding box center [1172, 163] width 95 height 16
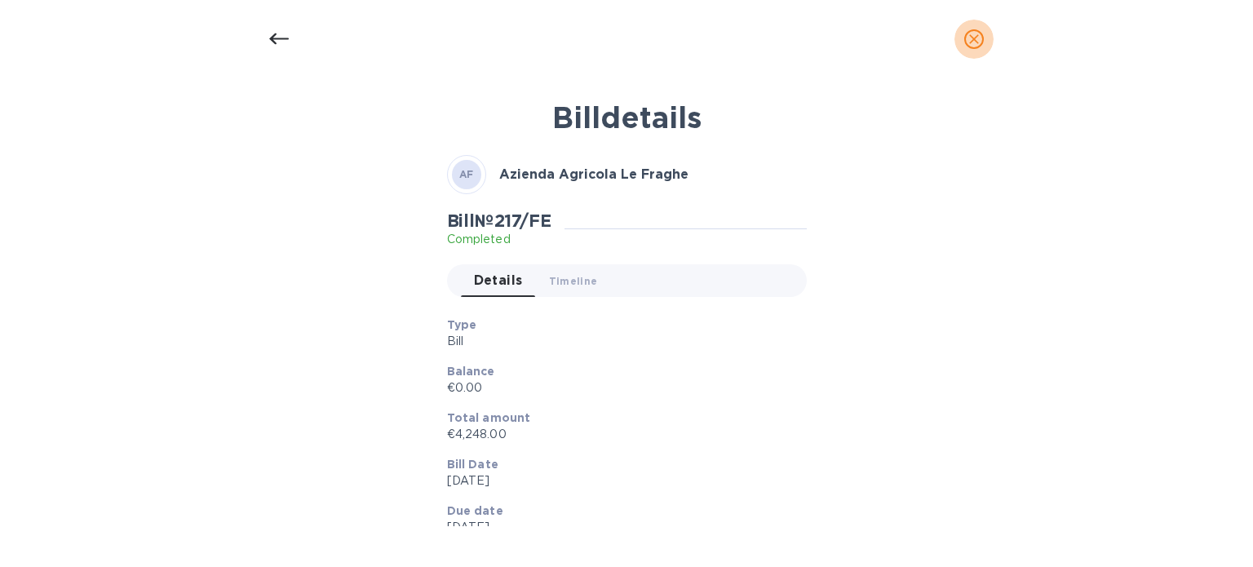
click at [981, 42] on icon "close" at bounding box center [974, 39] width 16 height 16
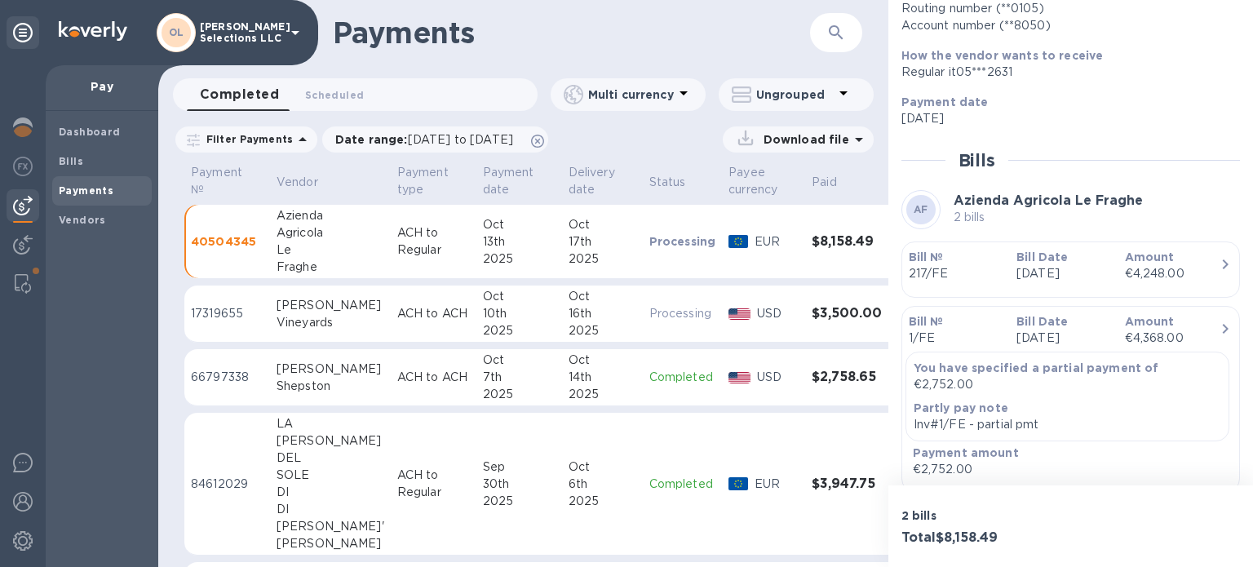
scroll to position [228, 0]
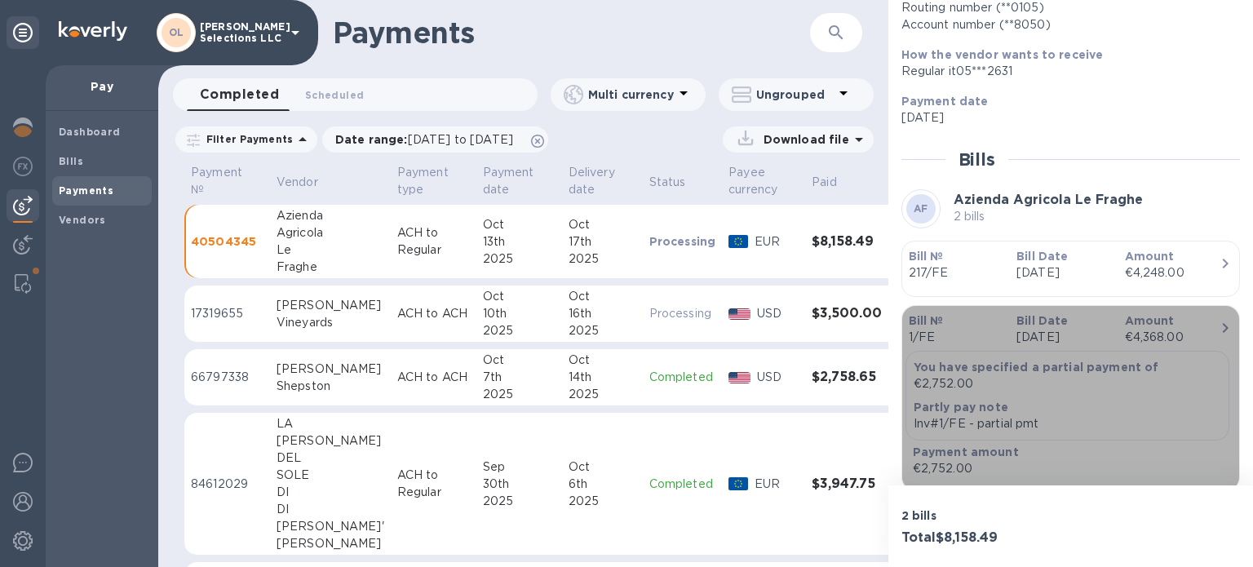
click at [1048, 342] on p "[DATE]" at bounding box center [1064, 337] width 95 height 17
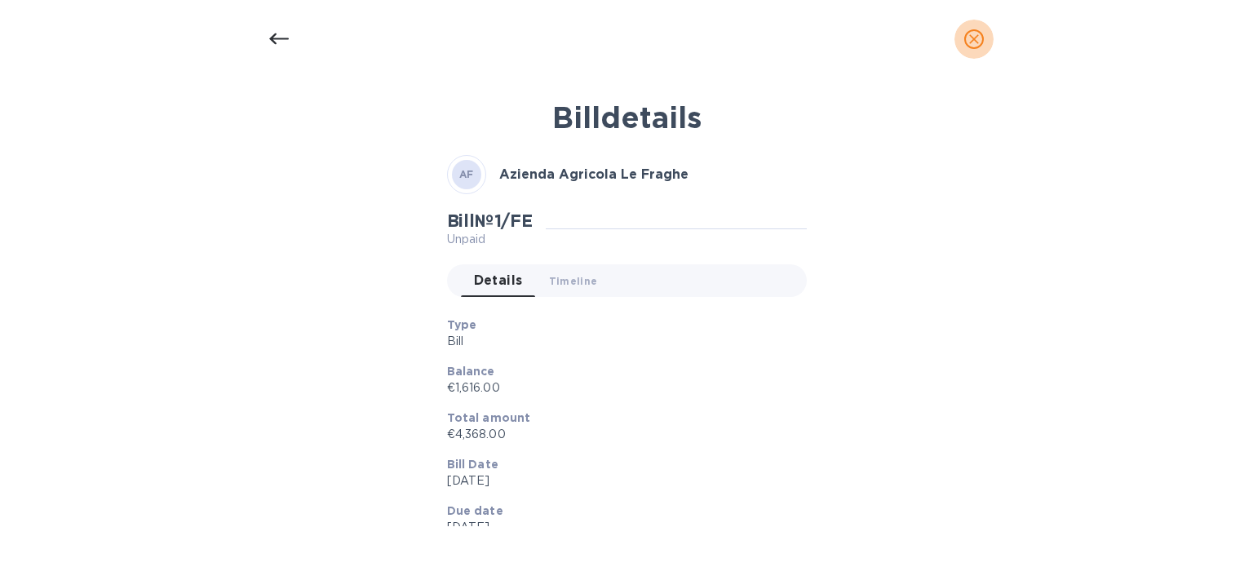
click at [971, 38] on icon "close" at bounding box center [974, 39] width 16 height 16
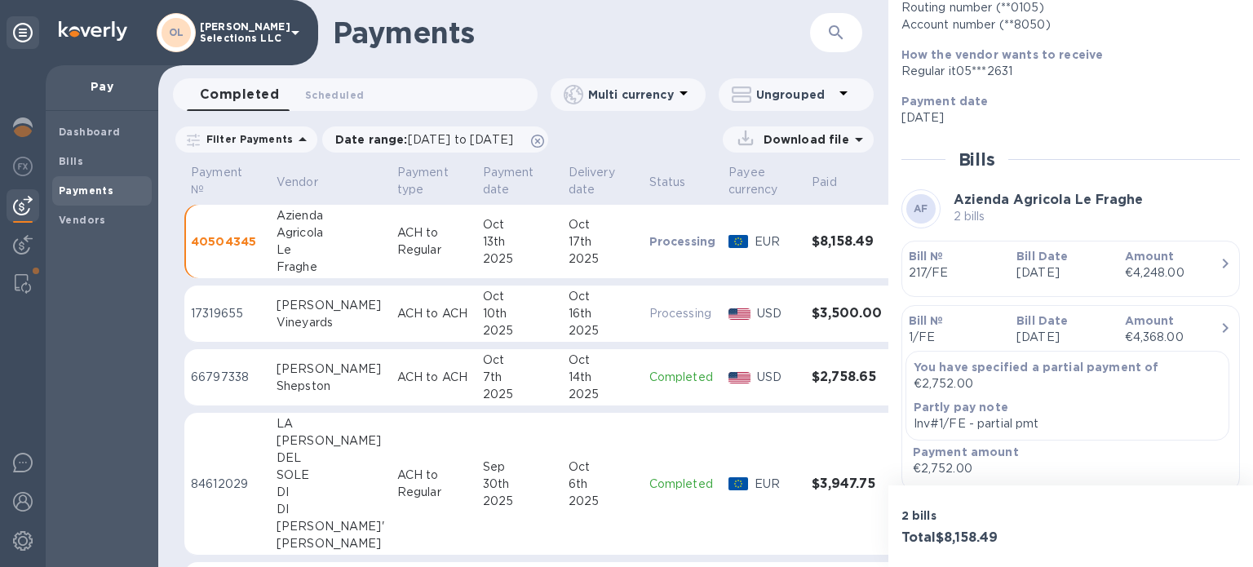
scroll to position [233, 0]
